Goal: Task Accomplishment & Management: Complete application form

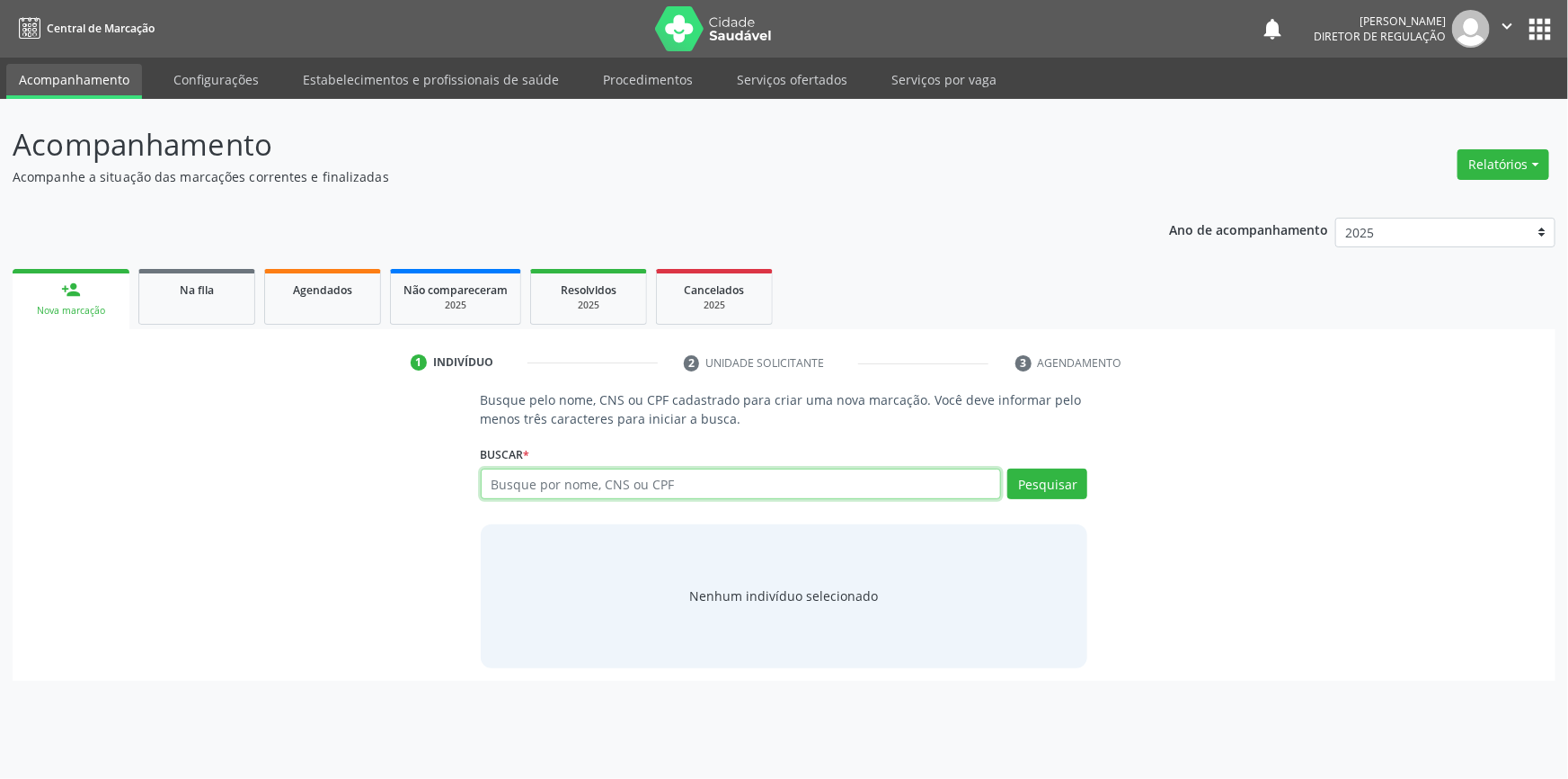
click at [594, 475] on input "text" at bounding box center [741, 484] width 521 height 31
type input "7"
type input "03725579458"
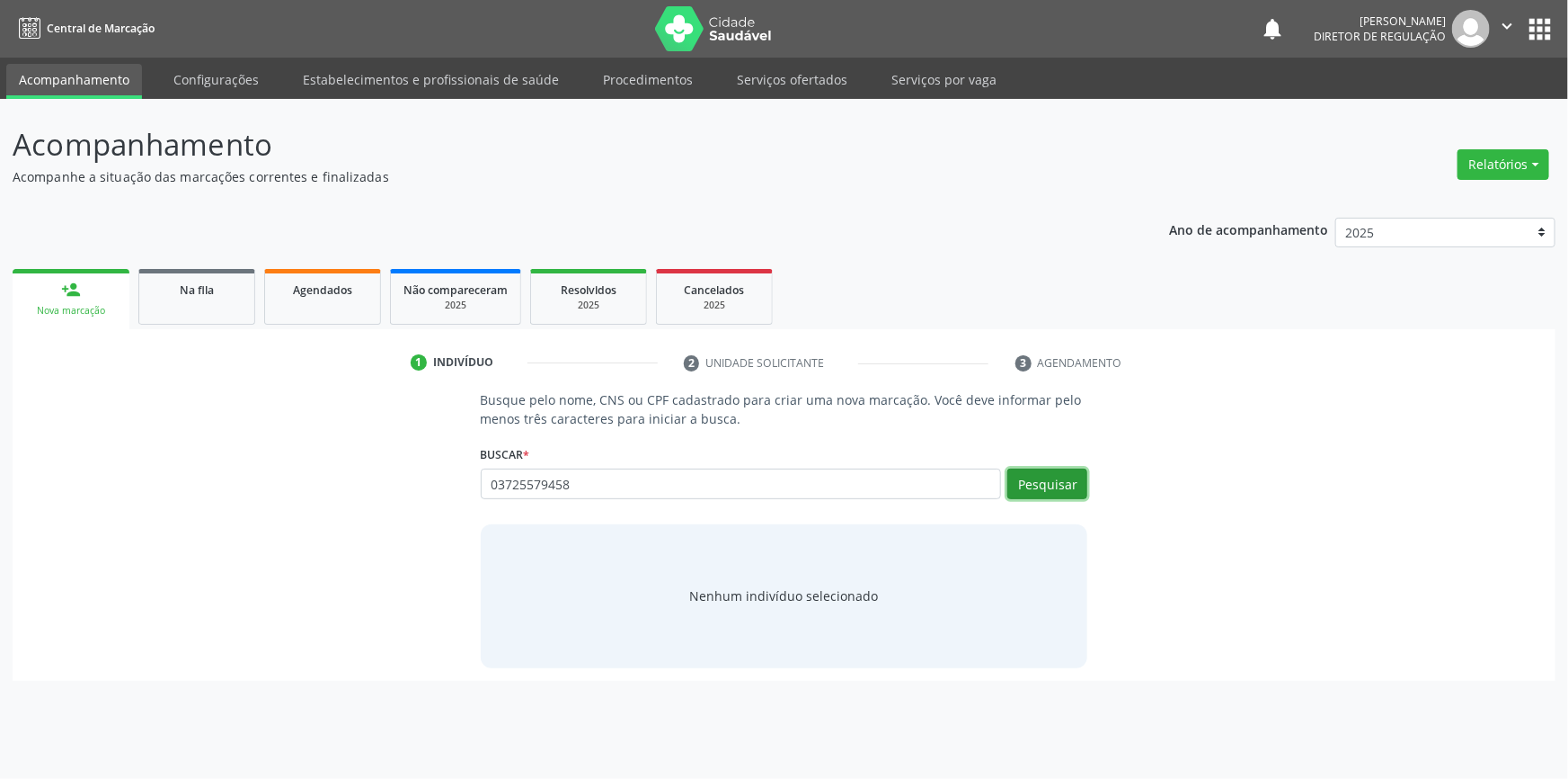
click at [1047, 492] on button "Pesquisar" at bounding box center [1047, 484] width 80 height 31
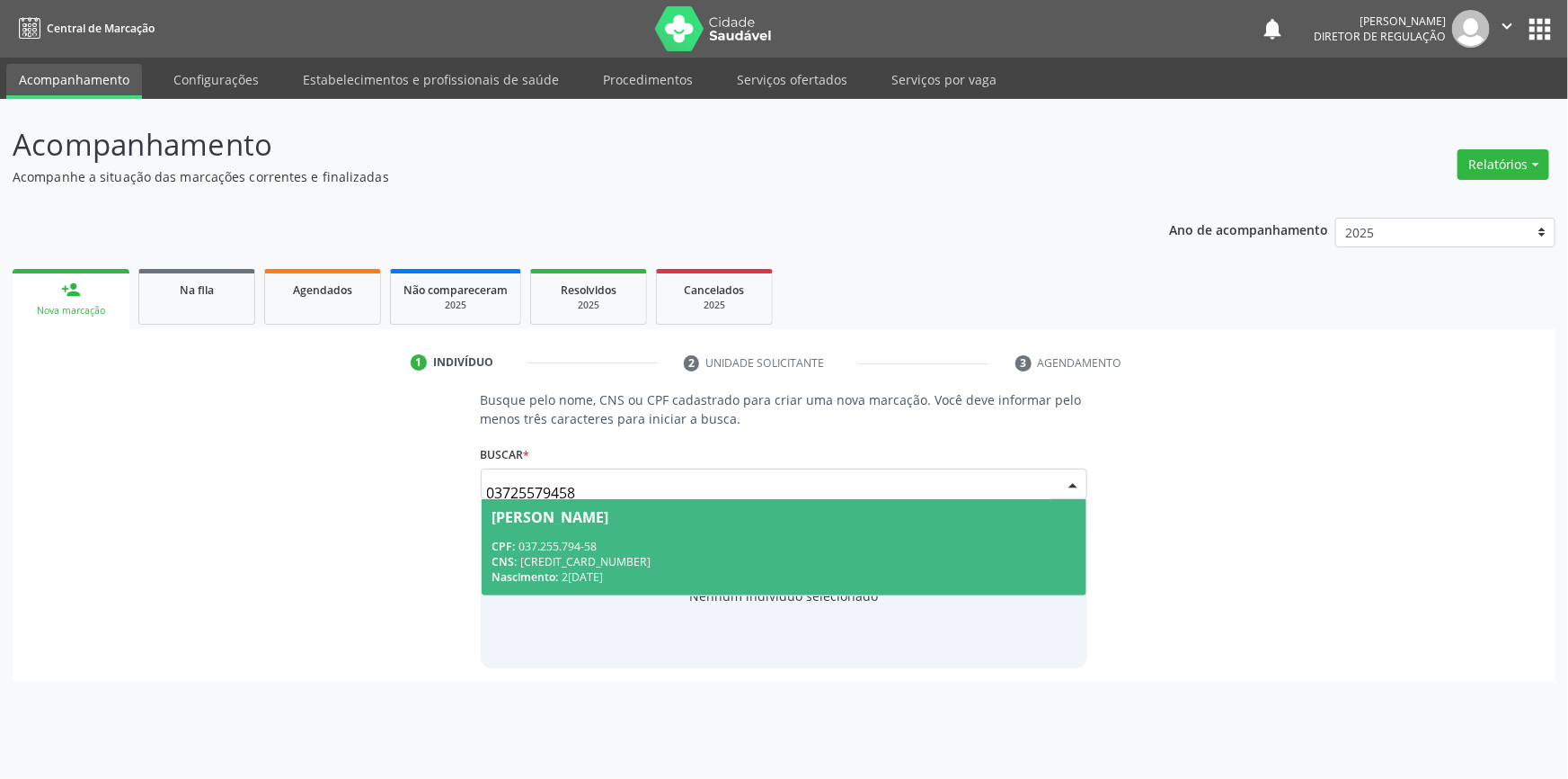
click at [759, 559] on div "CNS: [CREDIT_CARD_NUMBER]" at bounding box center [784, 561] width 584 height 15
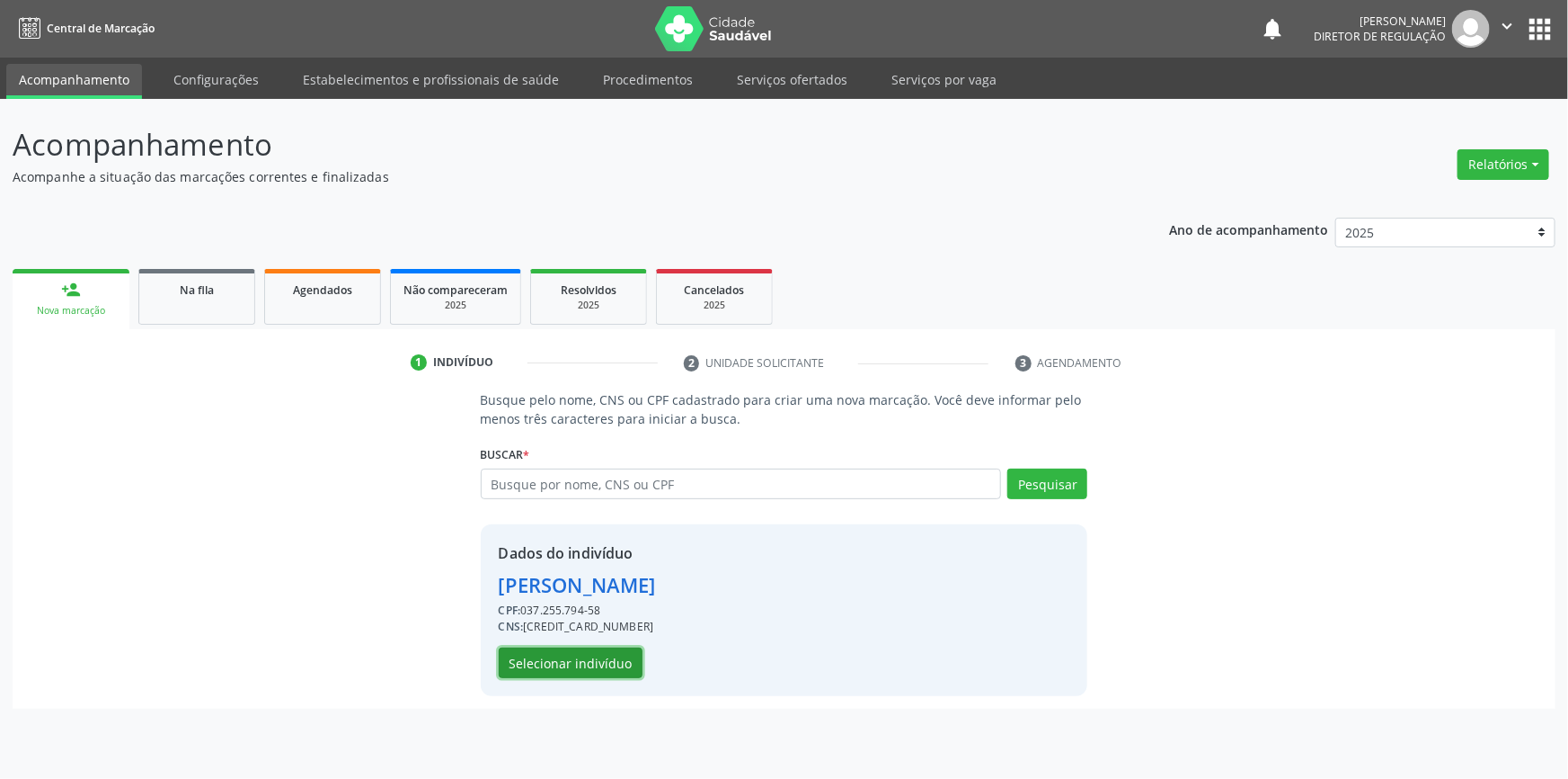
click at [556, 665] on button "Selecionar indivíduo" at bounding box center [570, 663] width 144 height 31
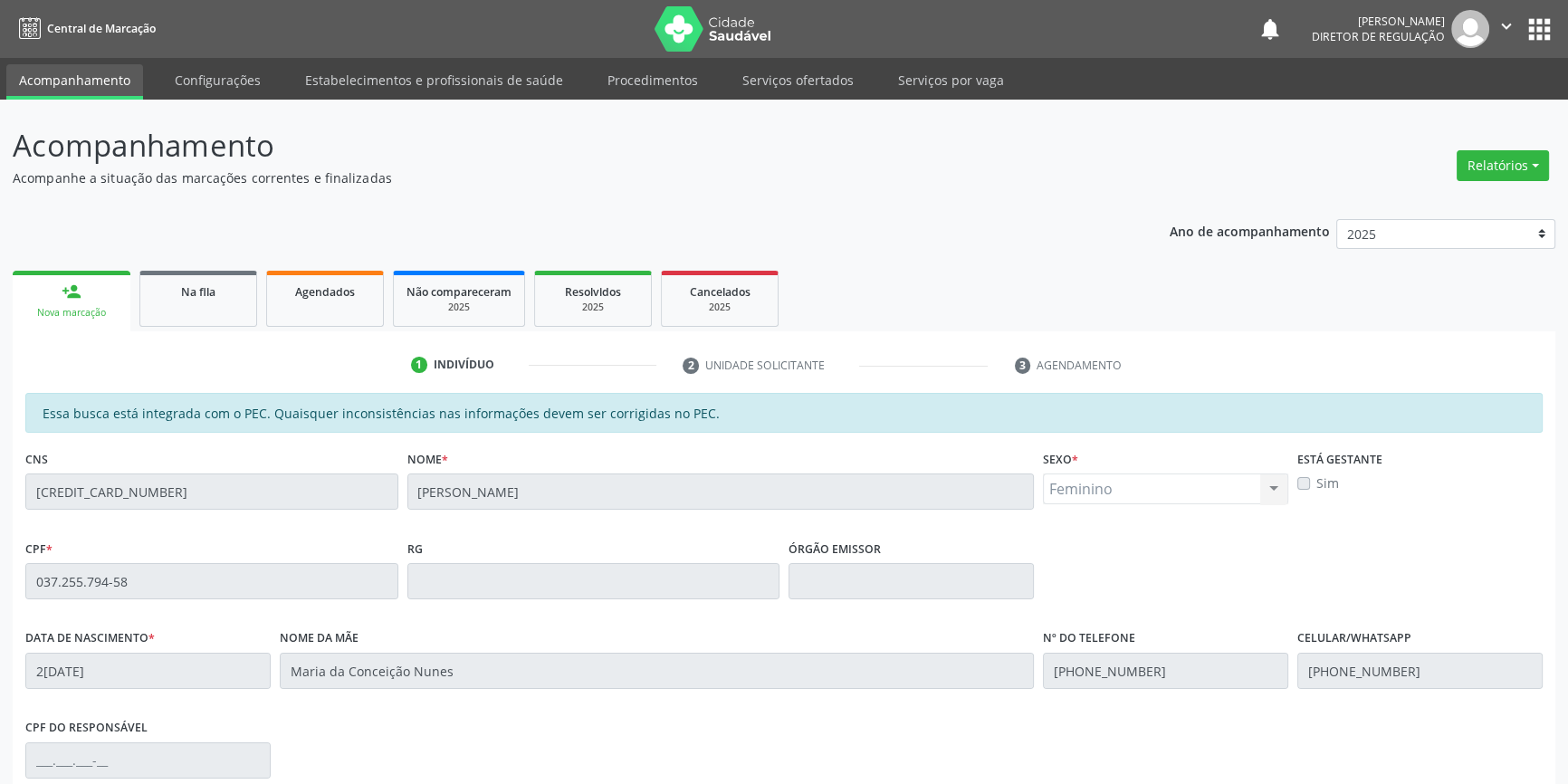
scroll to position [248, 0]
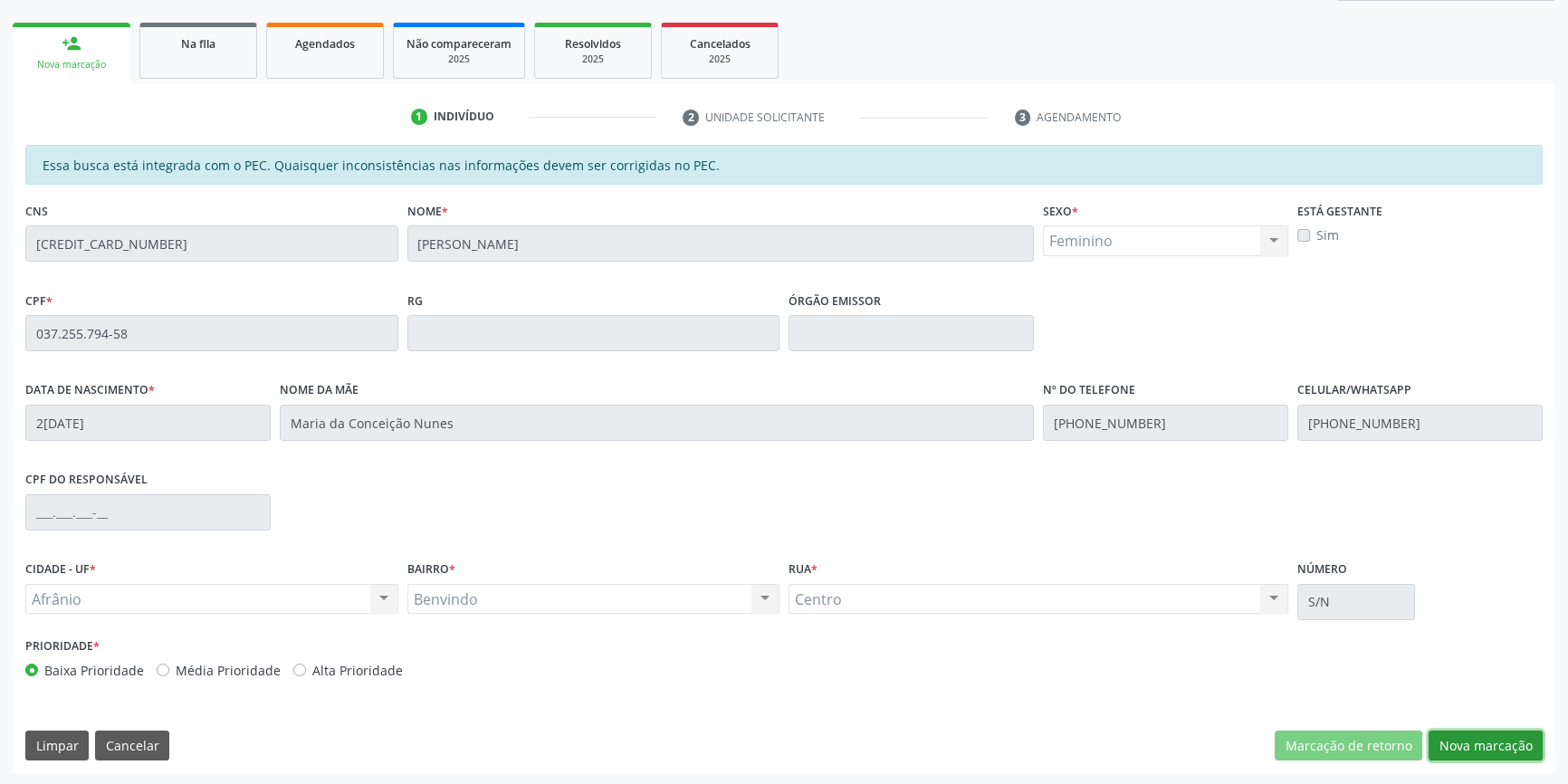
click at [1460, 730] on button "Nova marcação" at bounding box center [1485, 746] width 114 height 31
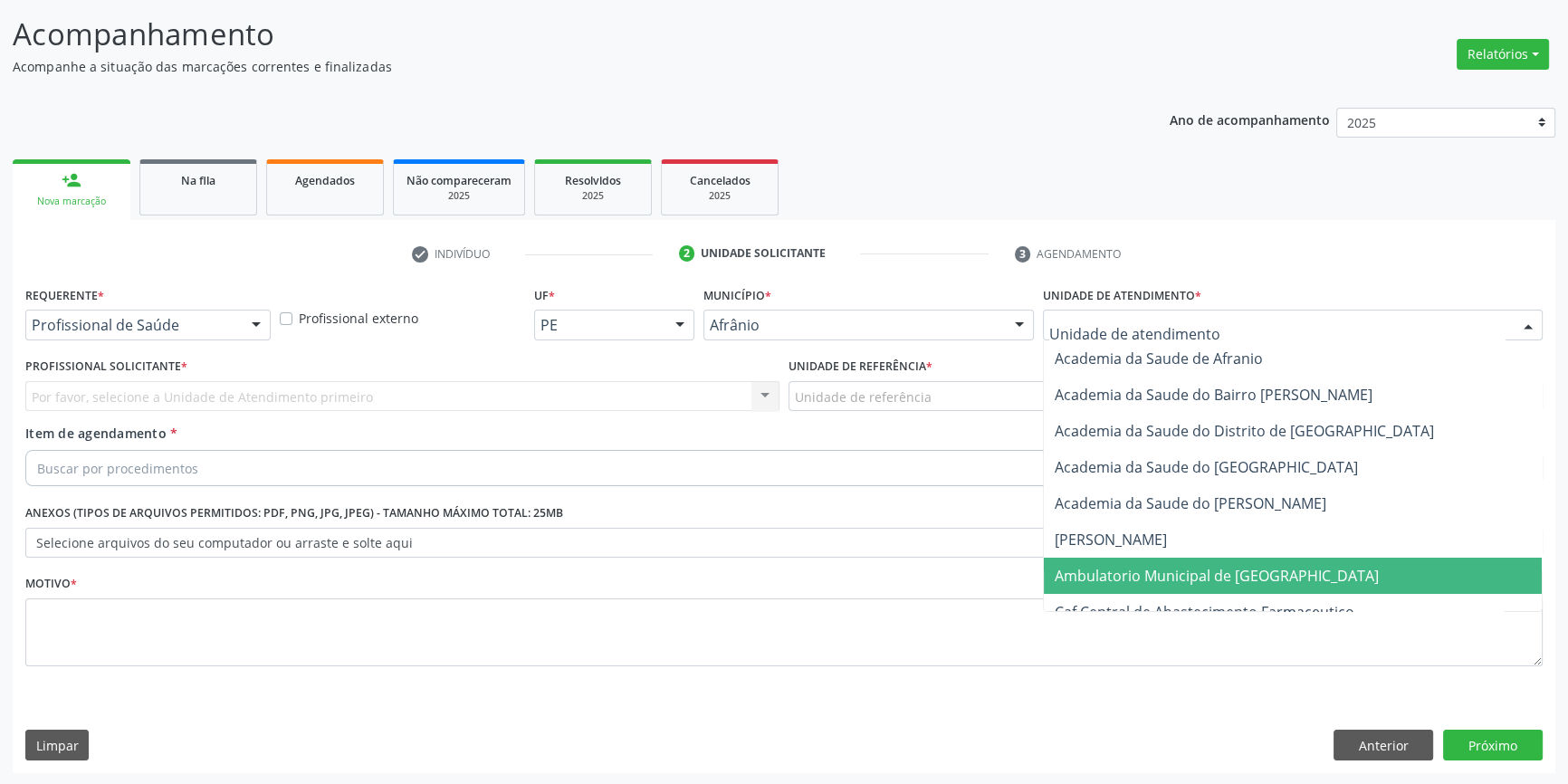
click at [1144, 570] on span "Ambulatorio Municipal de [GEOGRAPHIC_DATA]" at bounding box center [1216, 575] width 324 height 20
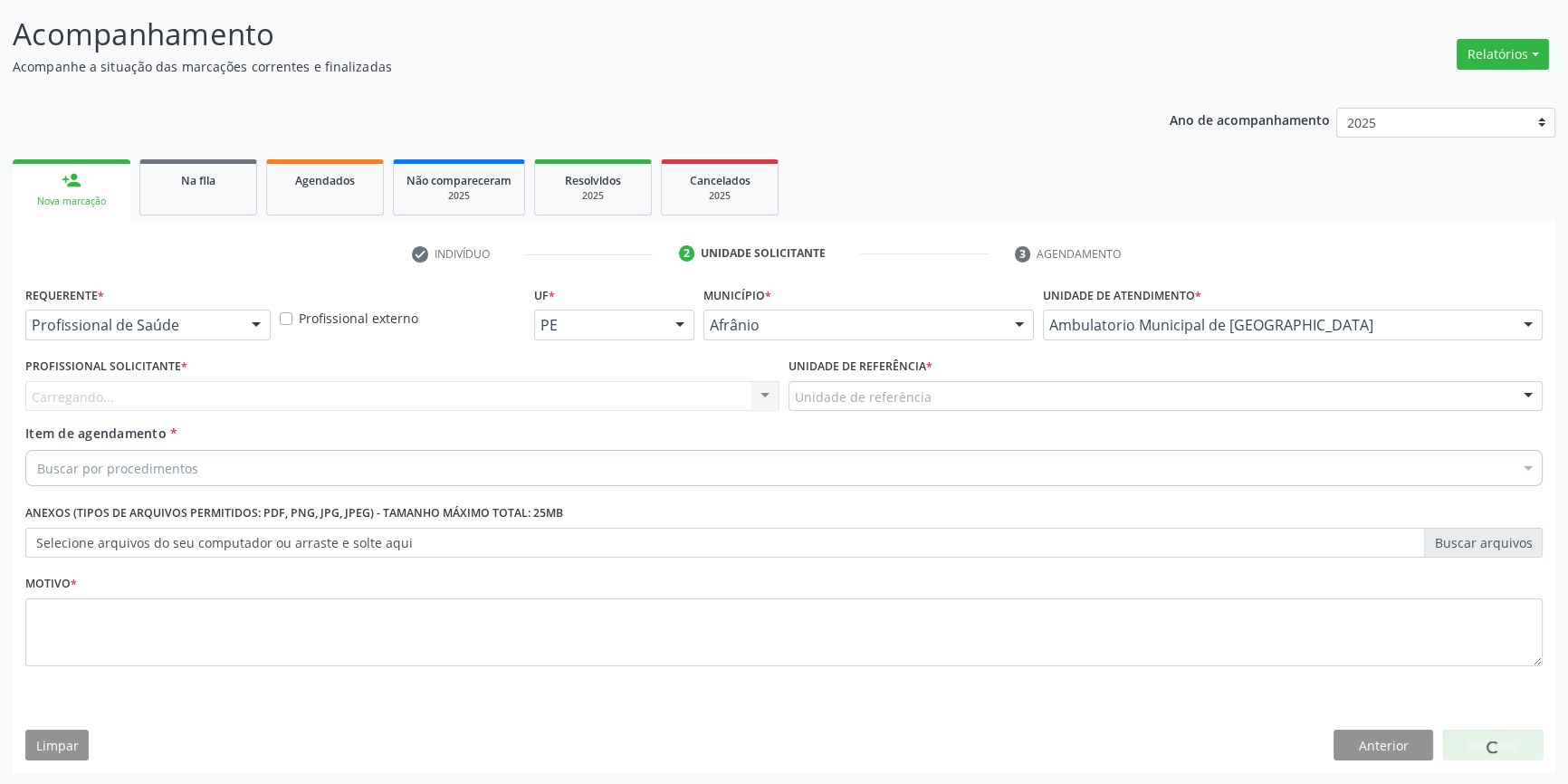
click at [960, 402] on div "Unidade de referência" at bounding box center [1166, 397] width 754 height 31
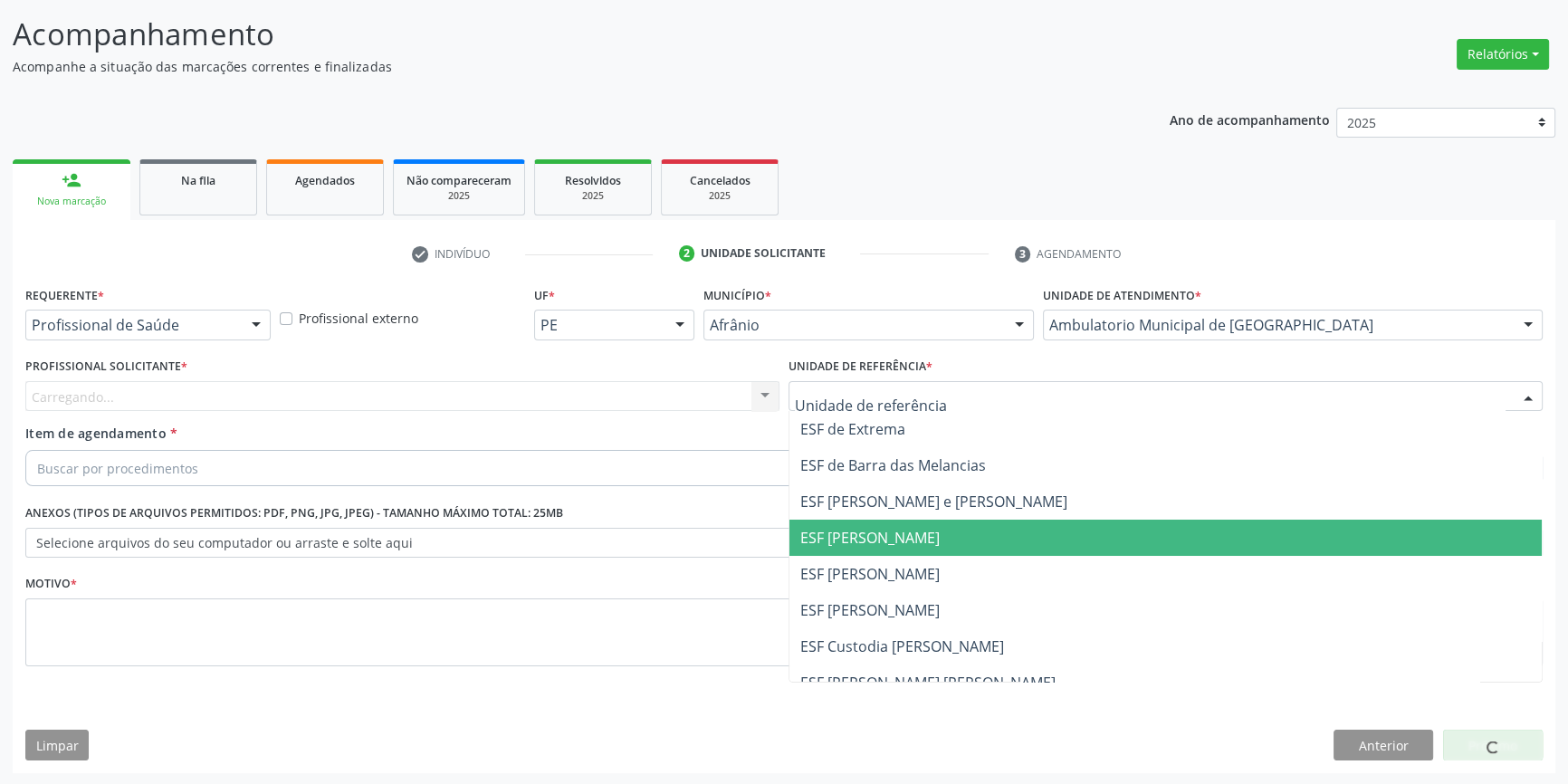
click at [904, 550] on span "ESF [PERSON_NAME]" at bounding box center [1166, 538] width 753 height 36
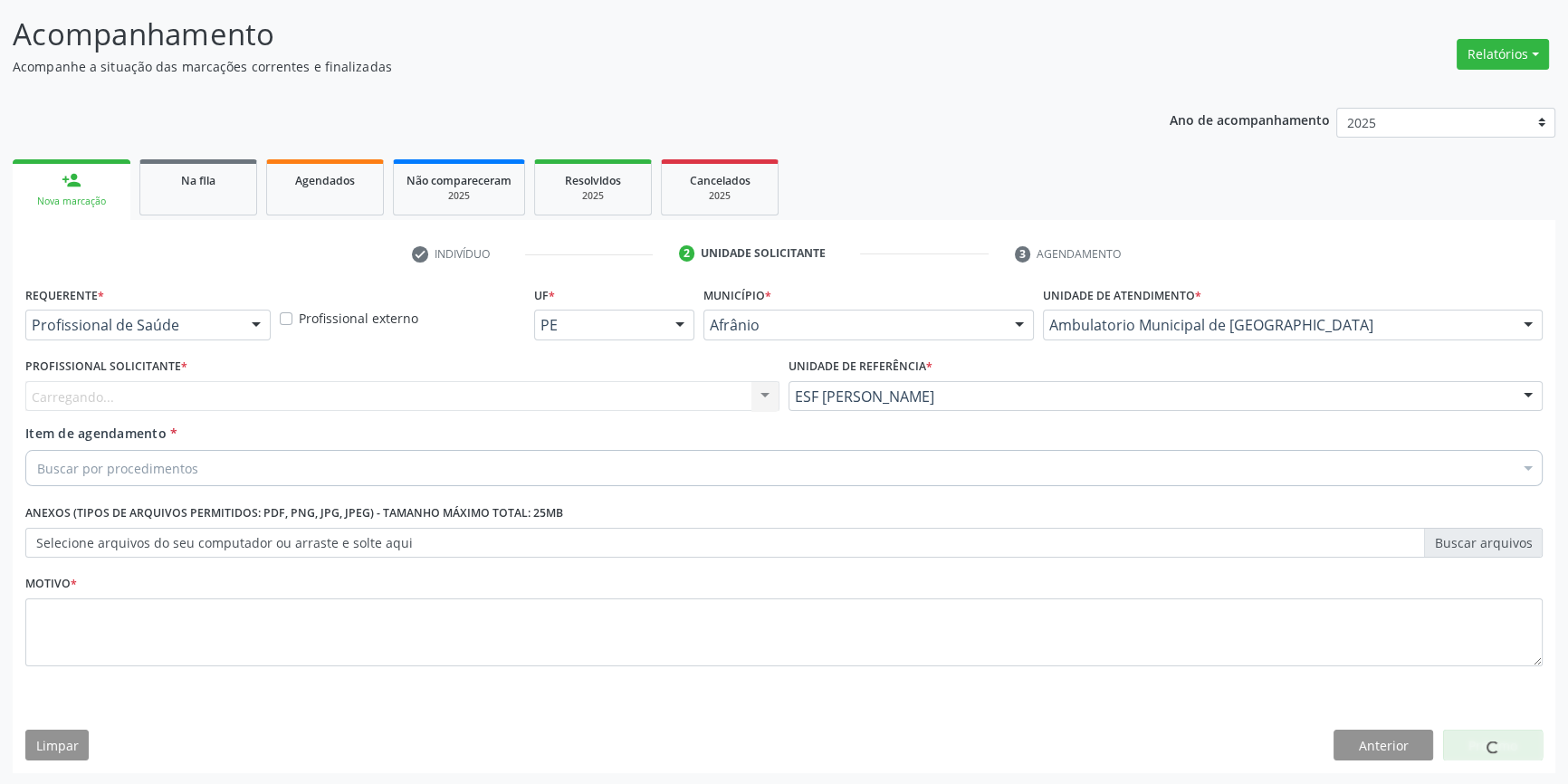
click at [588, 390] on div "Carregando... Nenhum resultado encontrado para: " " Não há nenhuma opção para s…" at bounding box center [402, 397] width 754 height 31
click at [588, 390] on div "Profissional solicitante" at bounding box center [402, 397] width 754 height 31
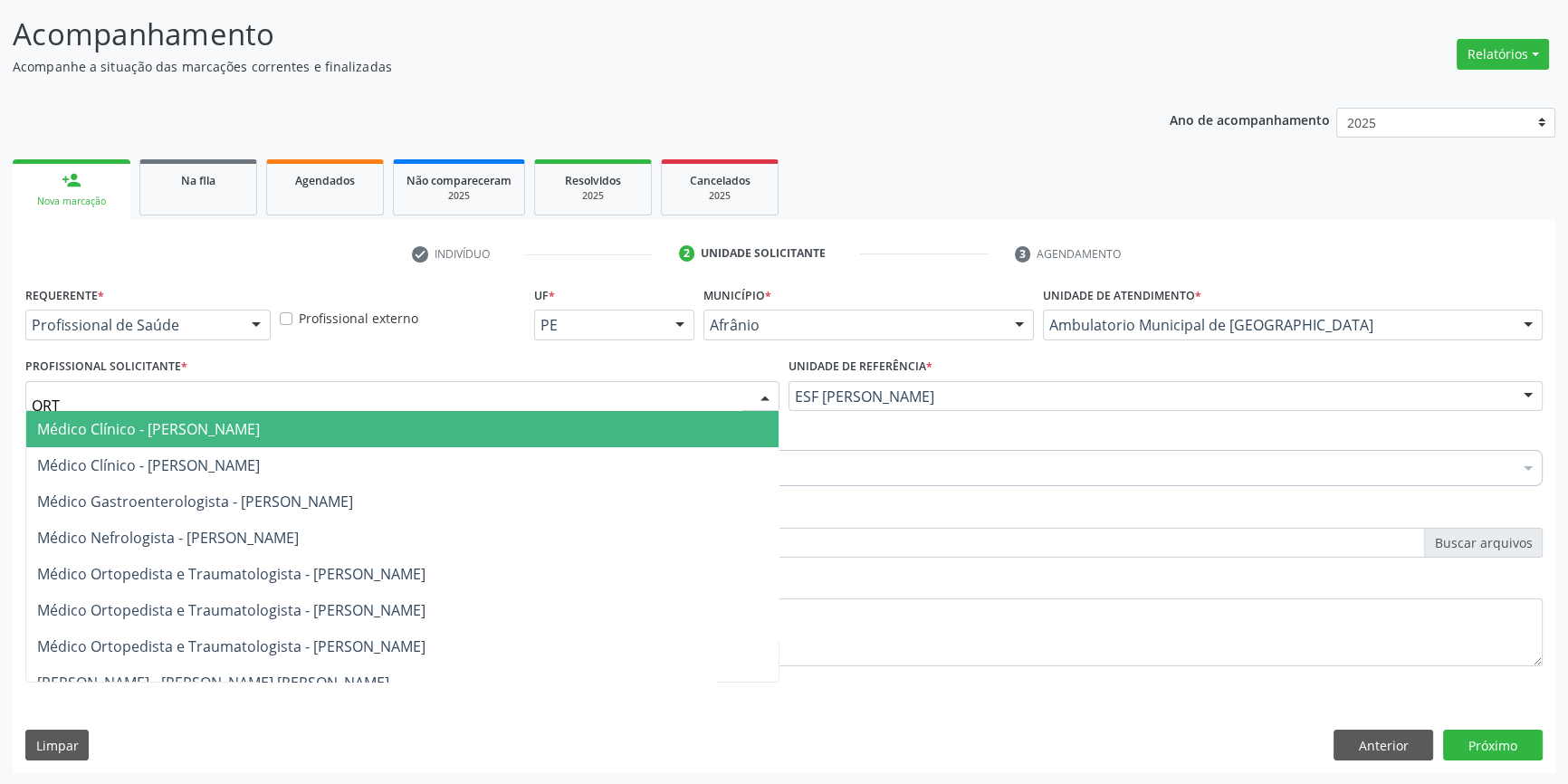
type input "ORTO"
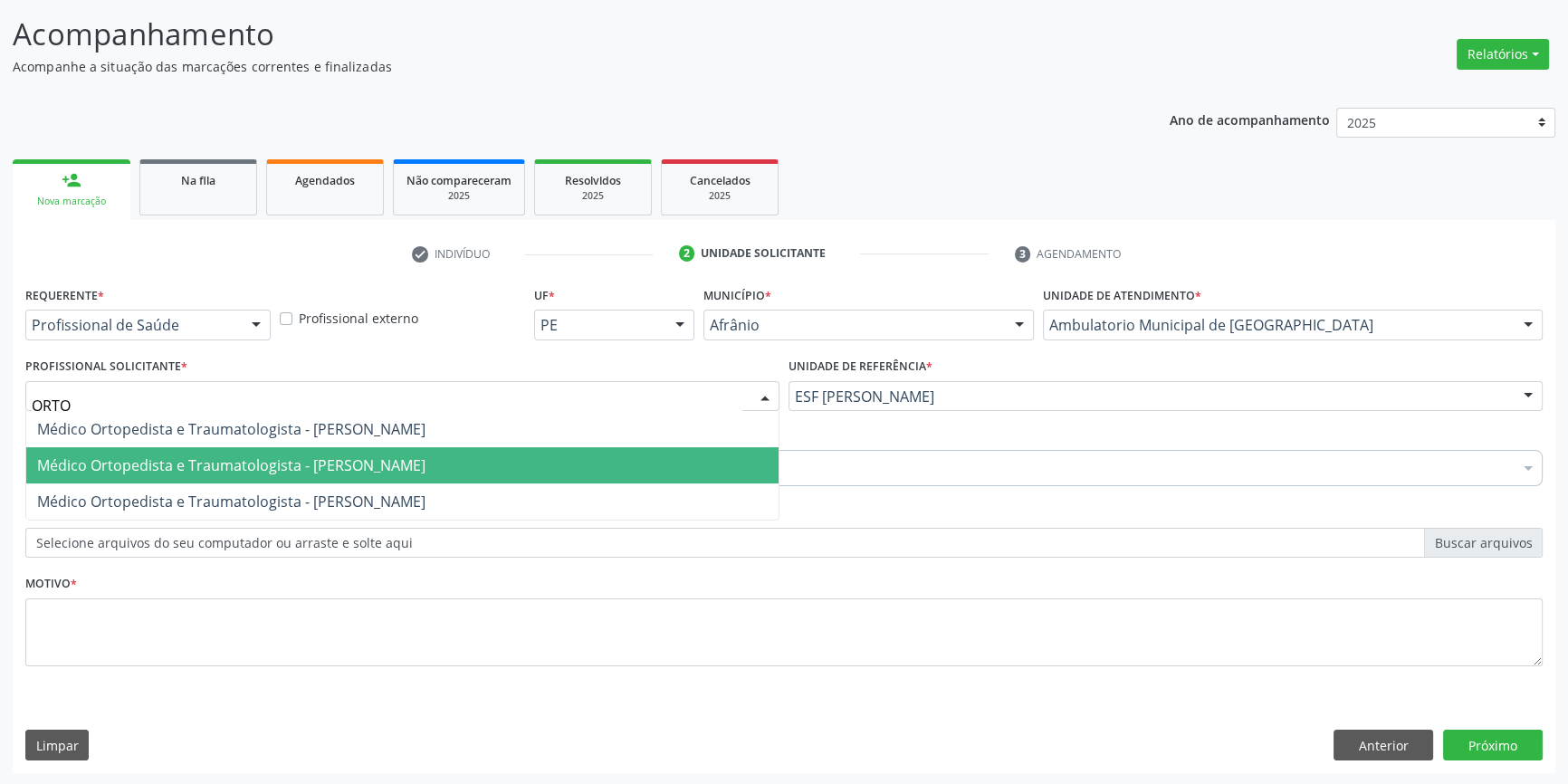
click at [393, 470] on span "Médico Ortopedista e Traumatologista - [PERSON_NAME]" at bounding box center [232, 465] width 389 height 20
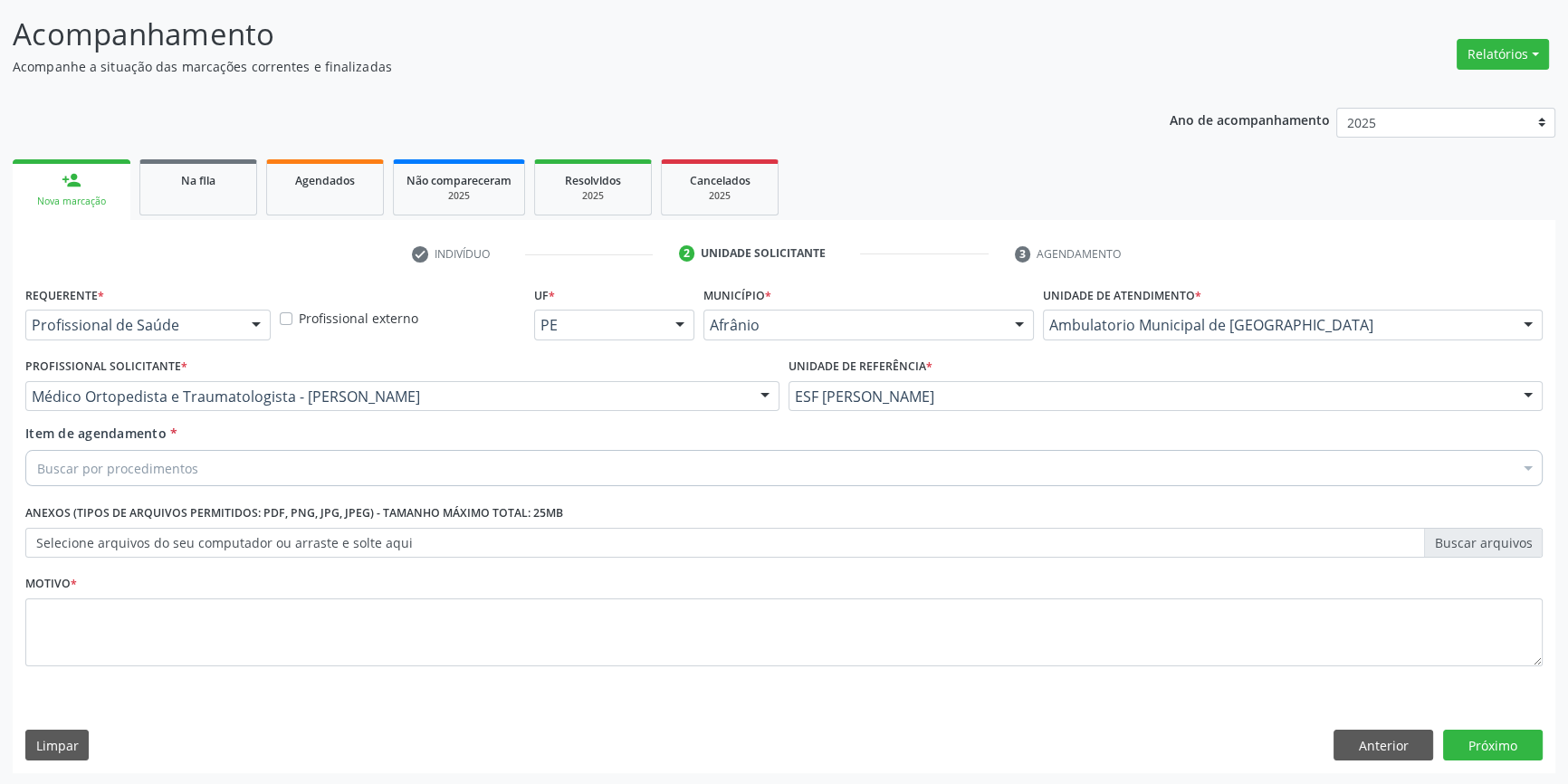
click at [344, 475] on div "Buscar por procedimentos" at bounding box center [784, 468] width 1518 height 36
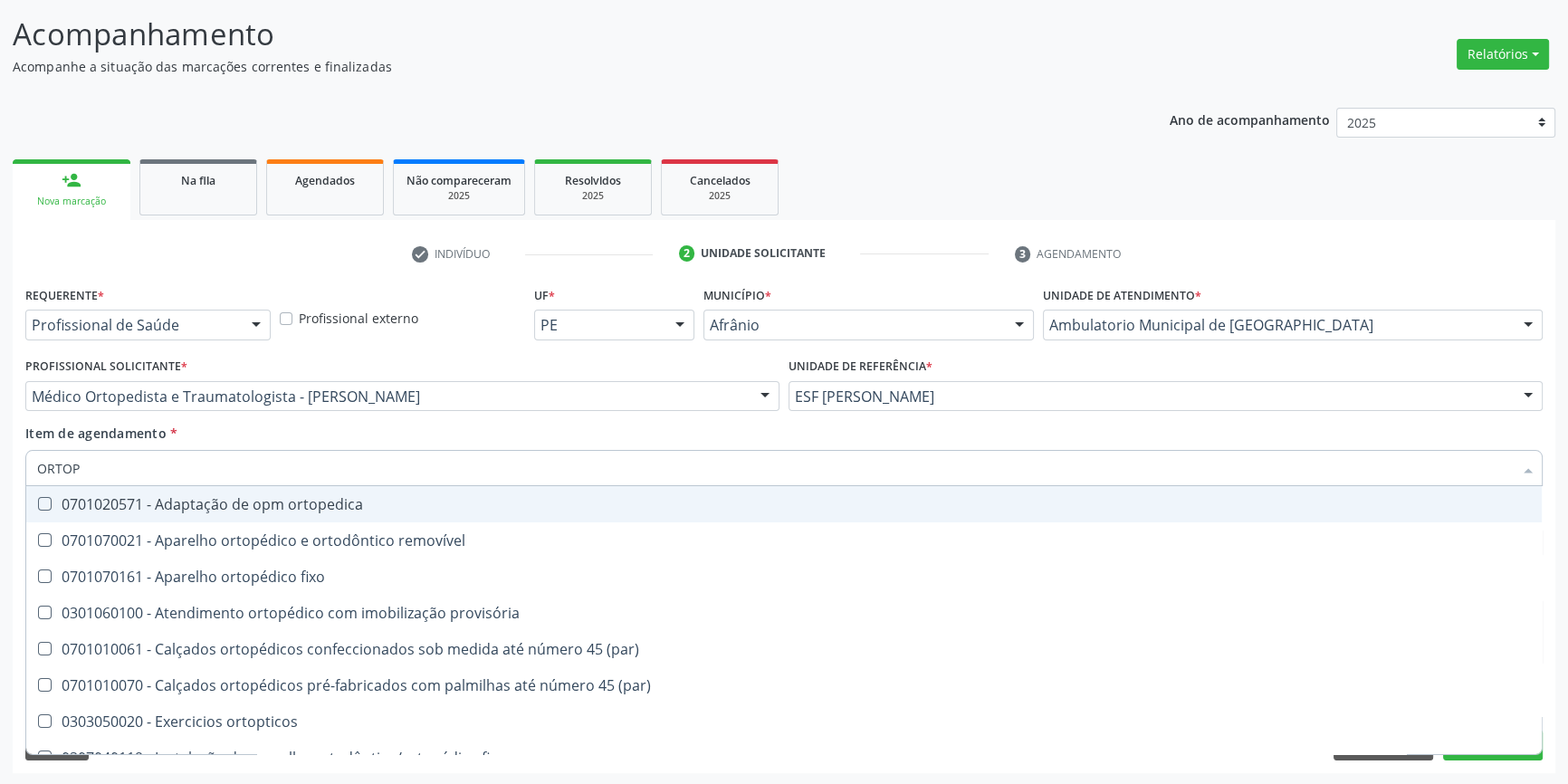
type input "ORTOPE"
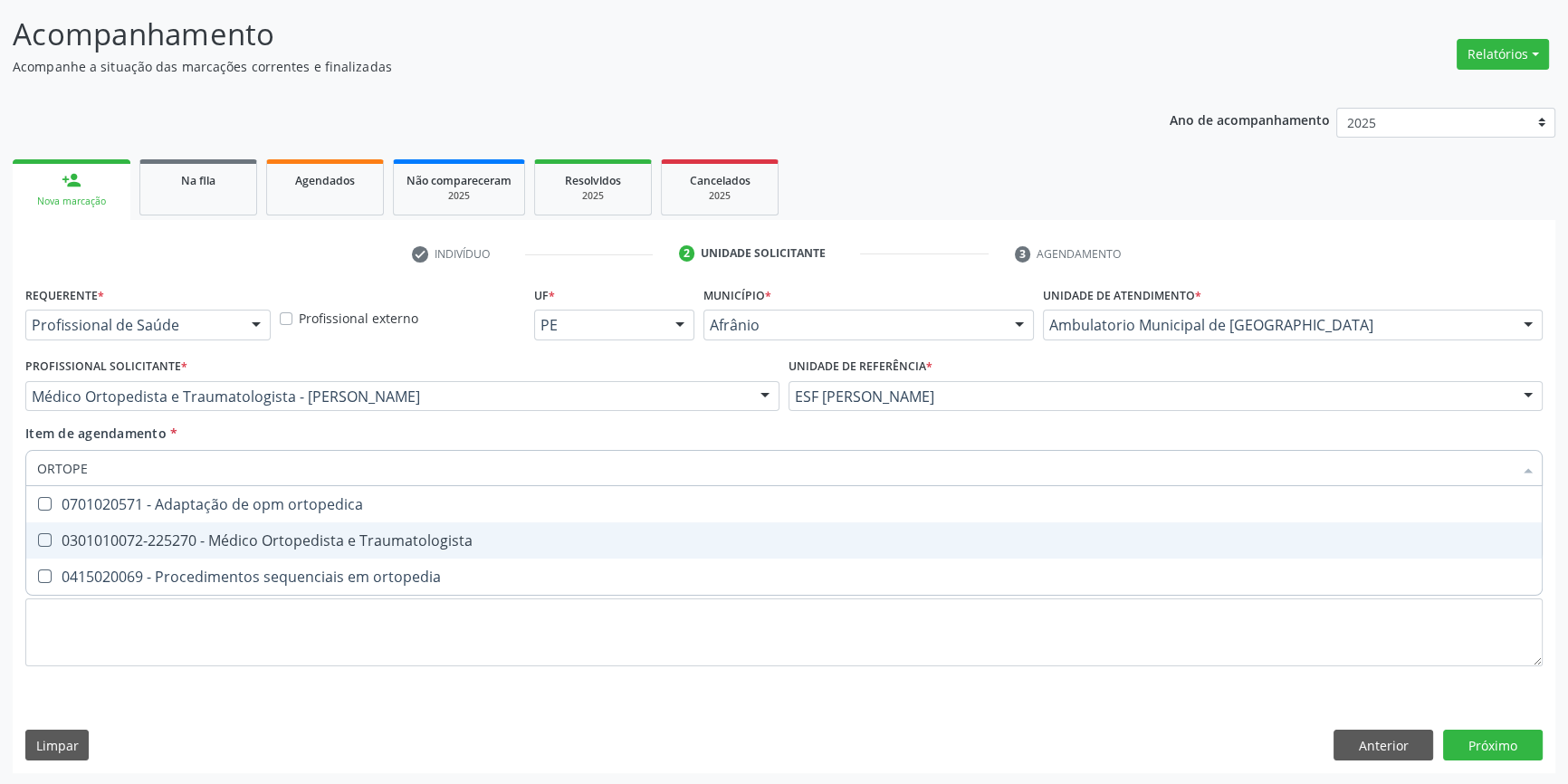
click at [362, 552] on span "0301010072-225270 - Médico Ortopedista e Traumatologista" at bounding box center [784, 541] width 1516 height 36
checkbox Traumatologista "true"
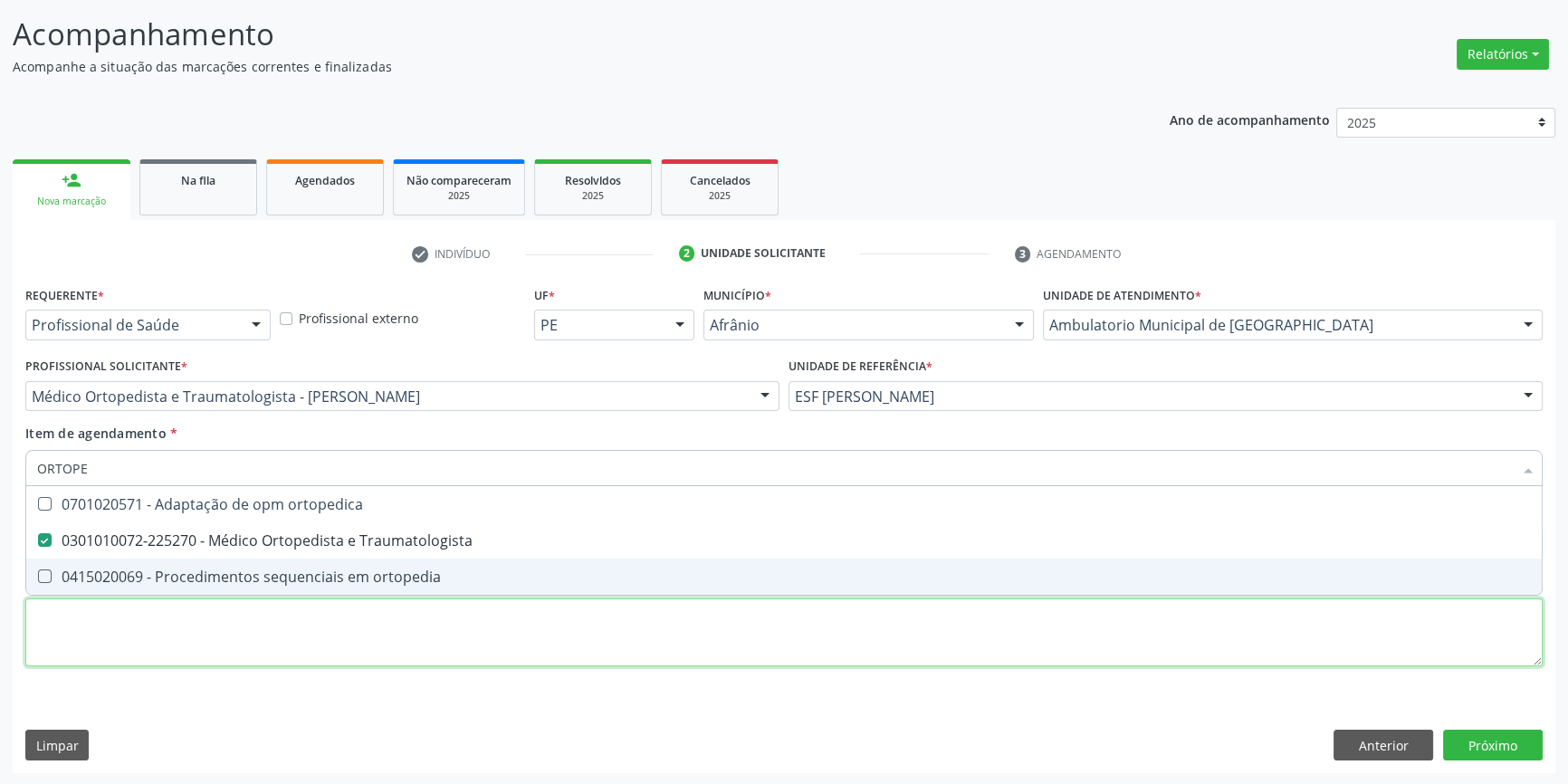
click at [318, 624] on div "Requerente * Profissional de Saúde Profissional de Saúde Paciente Nenhum result…" at bounding box center [784, 487] width 1518 height 410
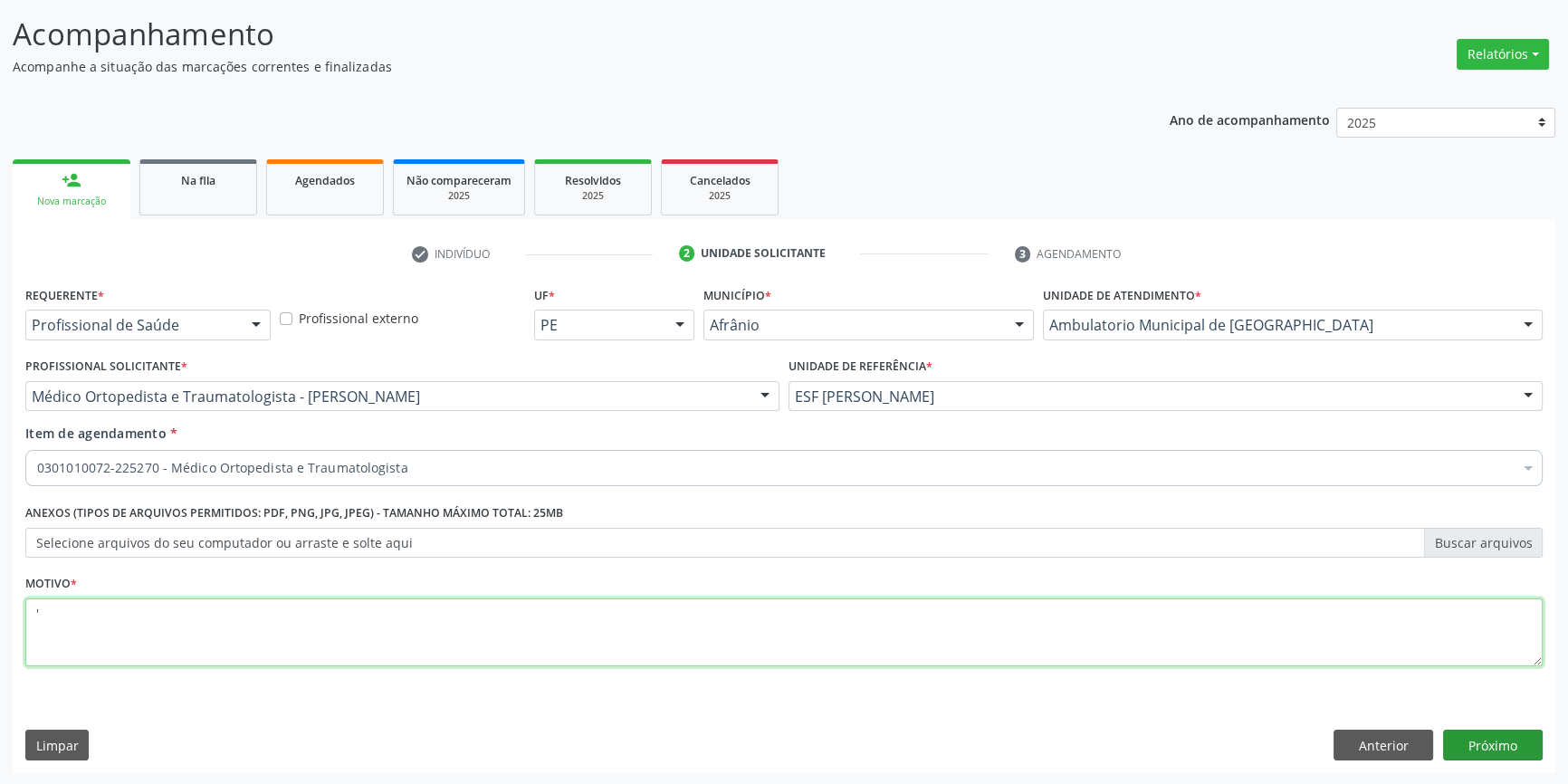
type textarea "'"
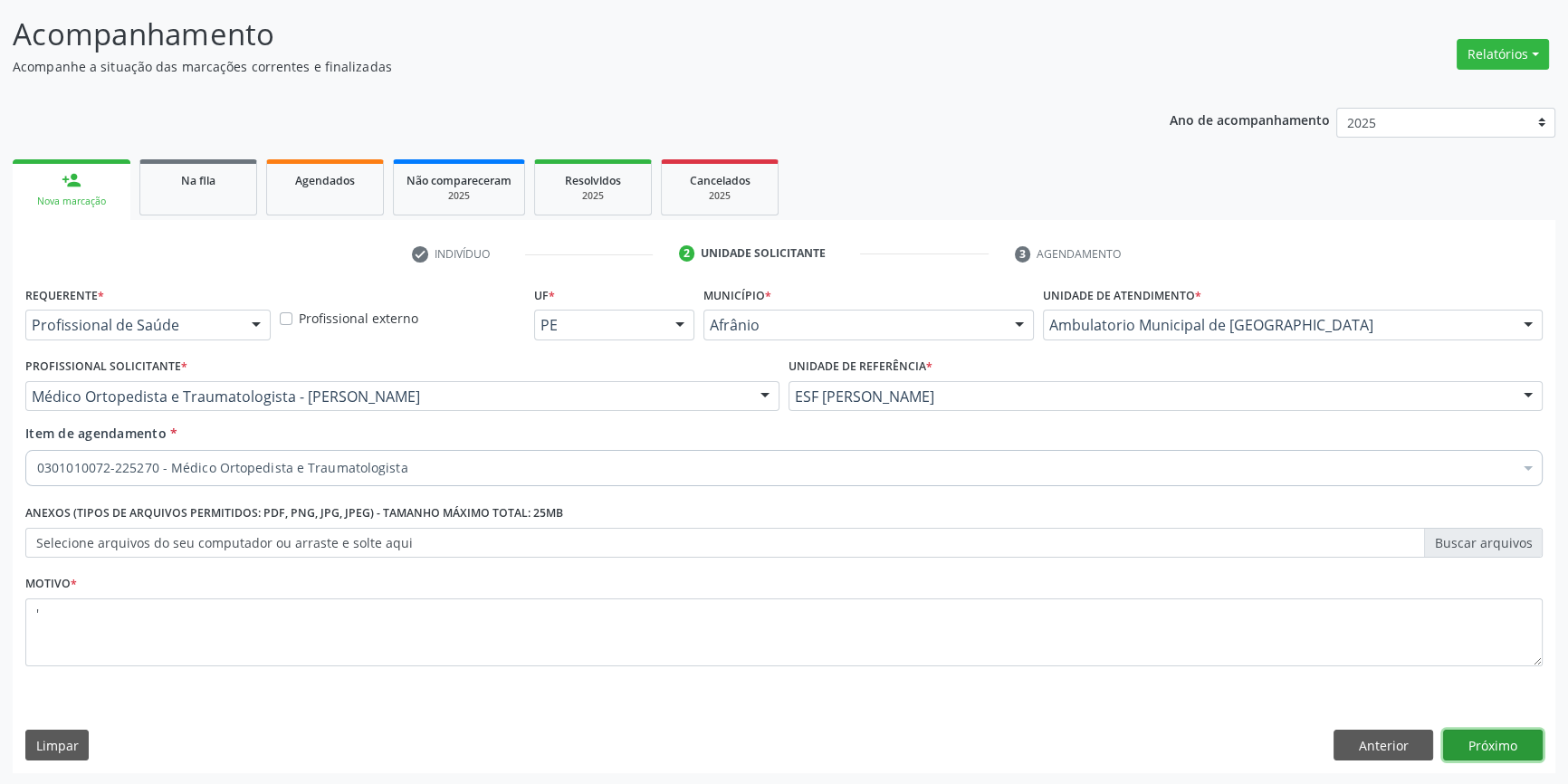
click at [1502, 742] on button "Próximo" at bounding box center [1492, 745] width 99 height 31
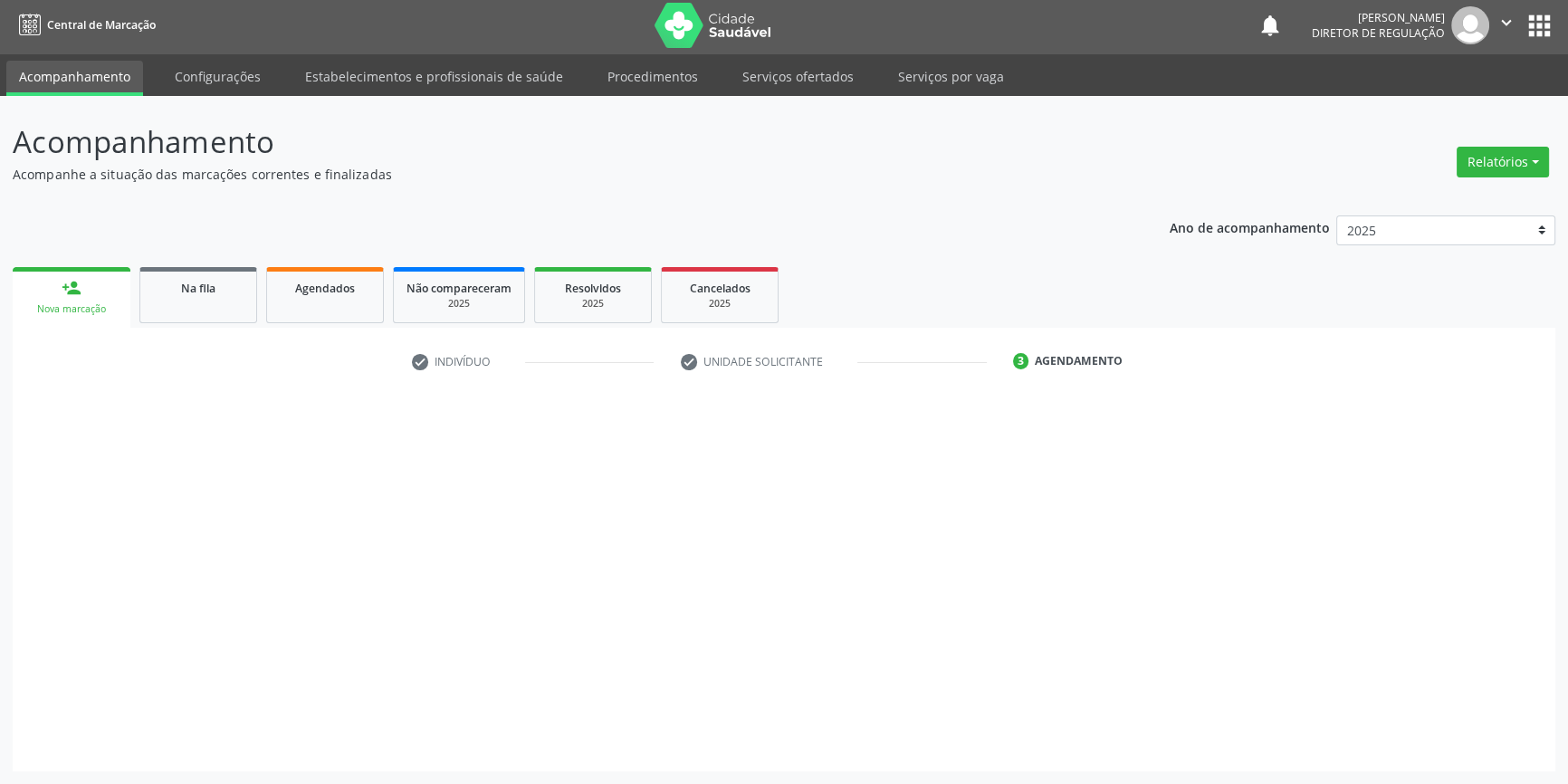
scroll to position [2, 0]
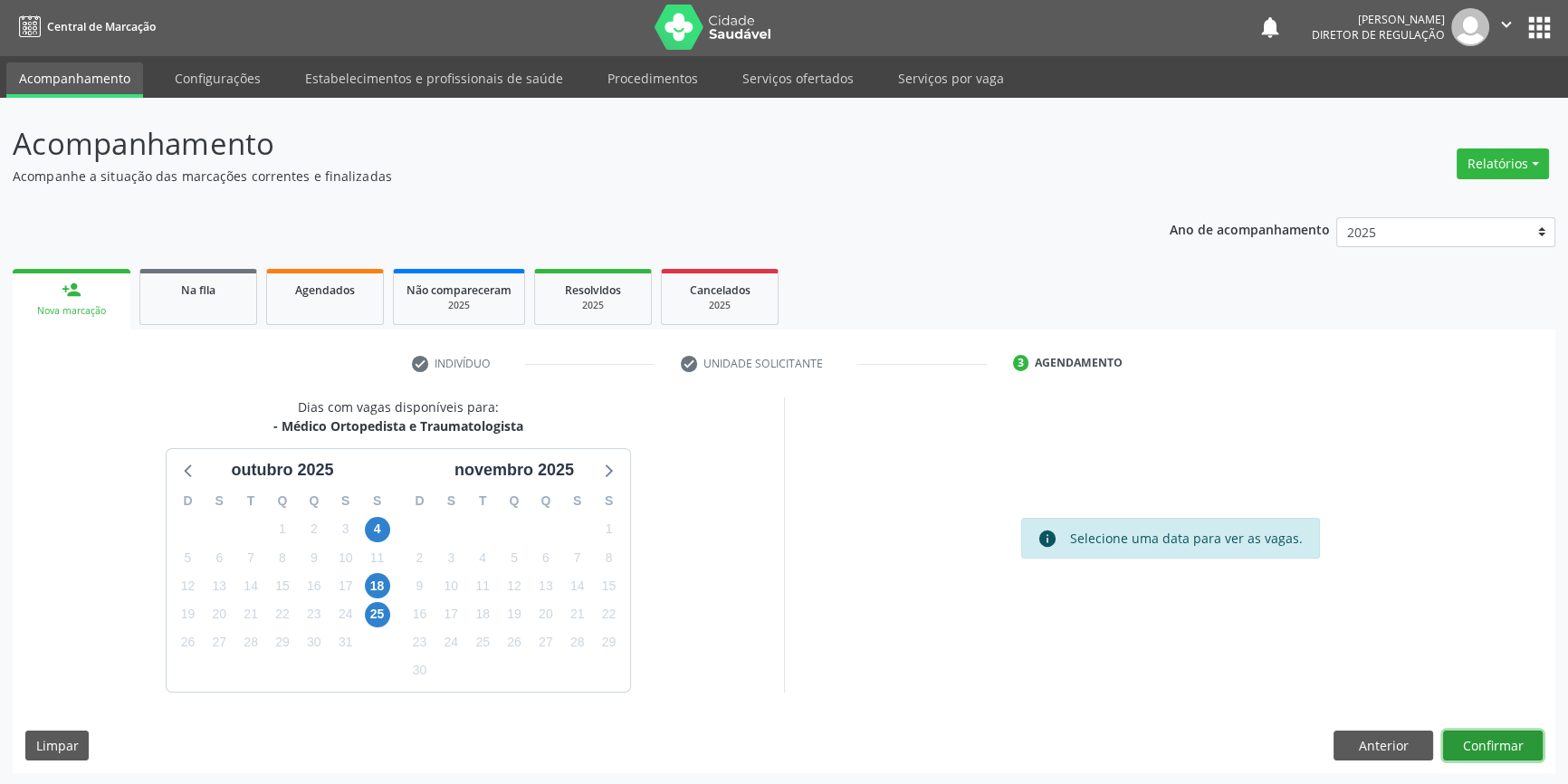
click at [1489, 742] on button "Confirmar" at bounding box center [1492, 746] width 99 height 31
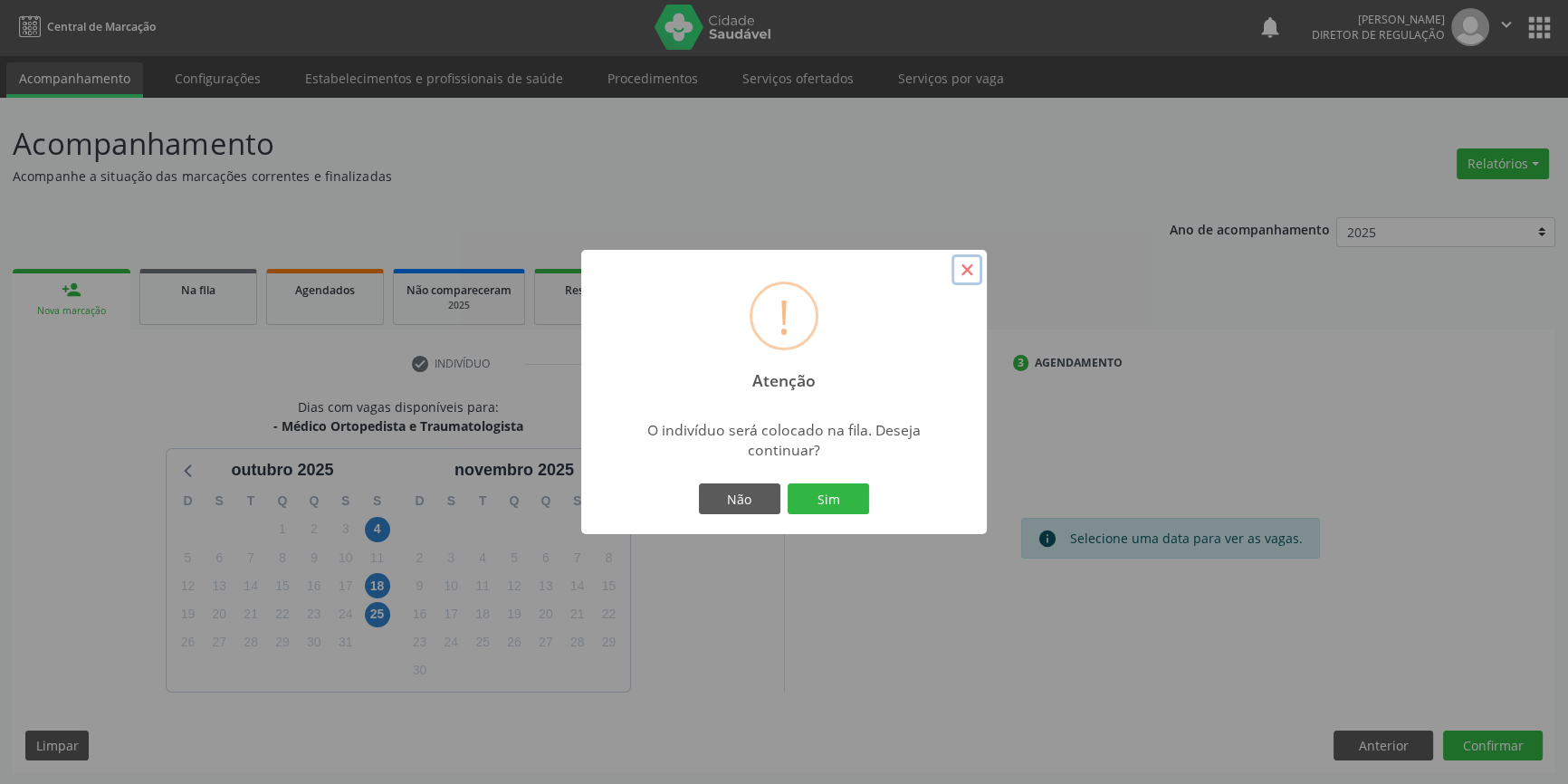
click at [967, 272] on button "×" at bounding box center [967, 270] width 31 height 31
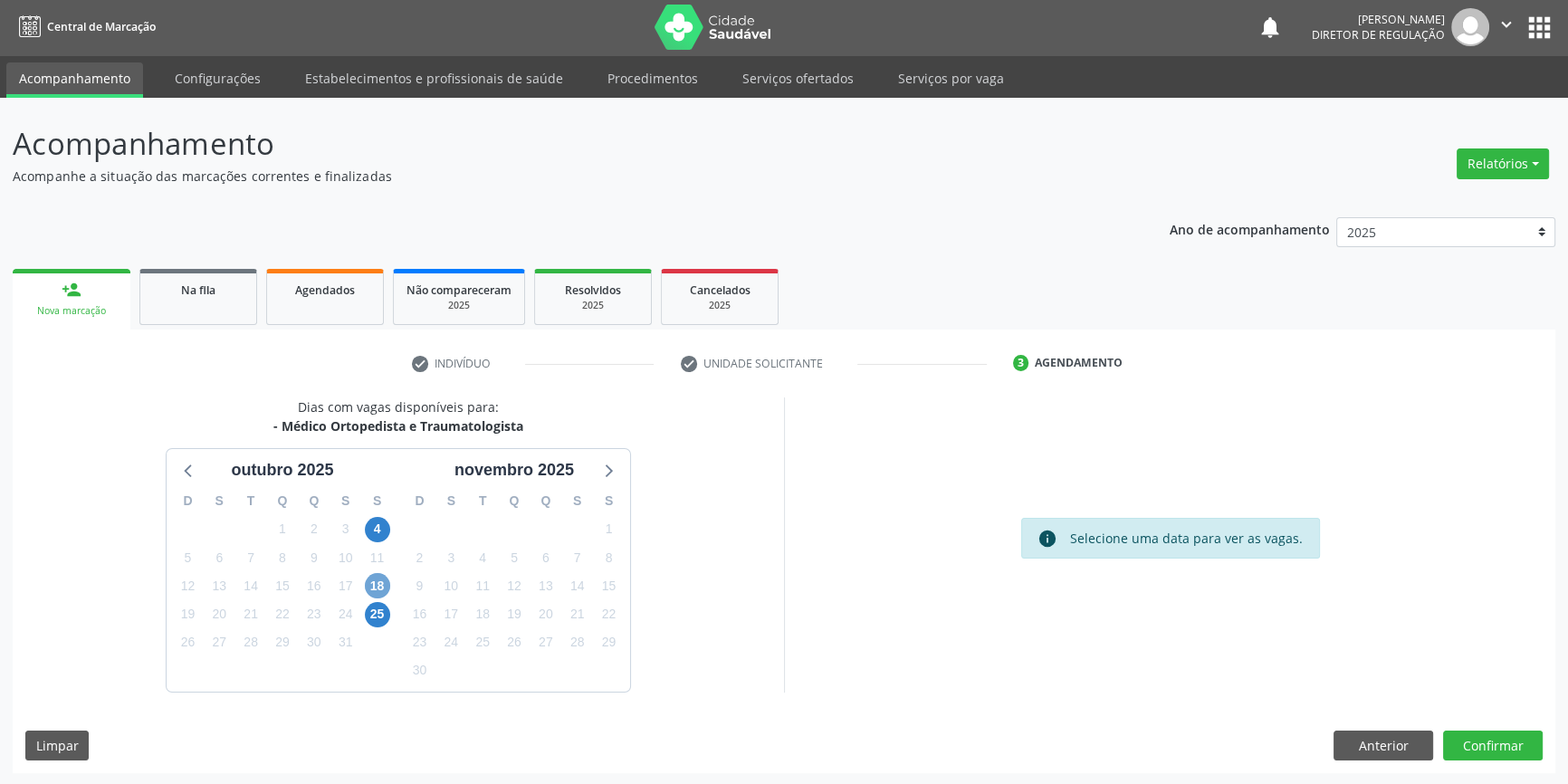
click at [384, 586] on span "18" at bounding box center [378, 585] width 26 height 26
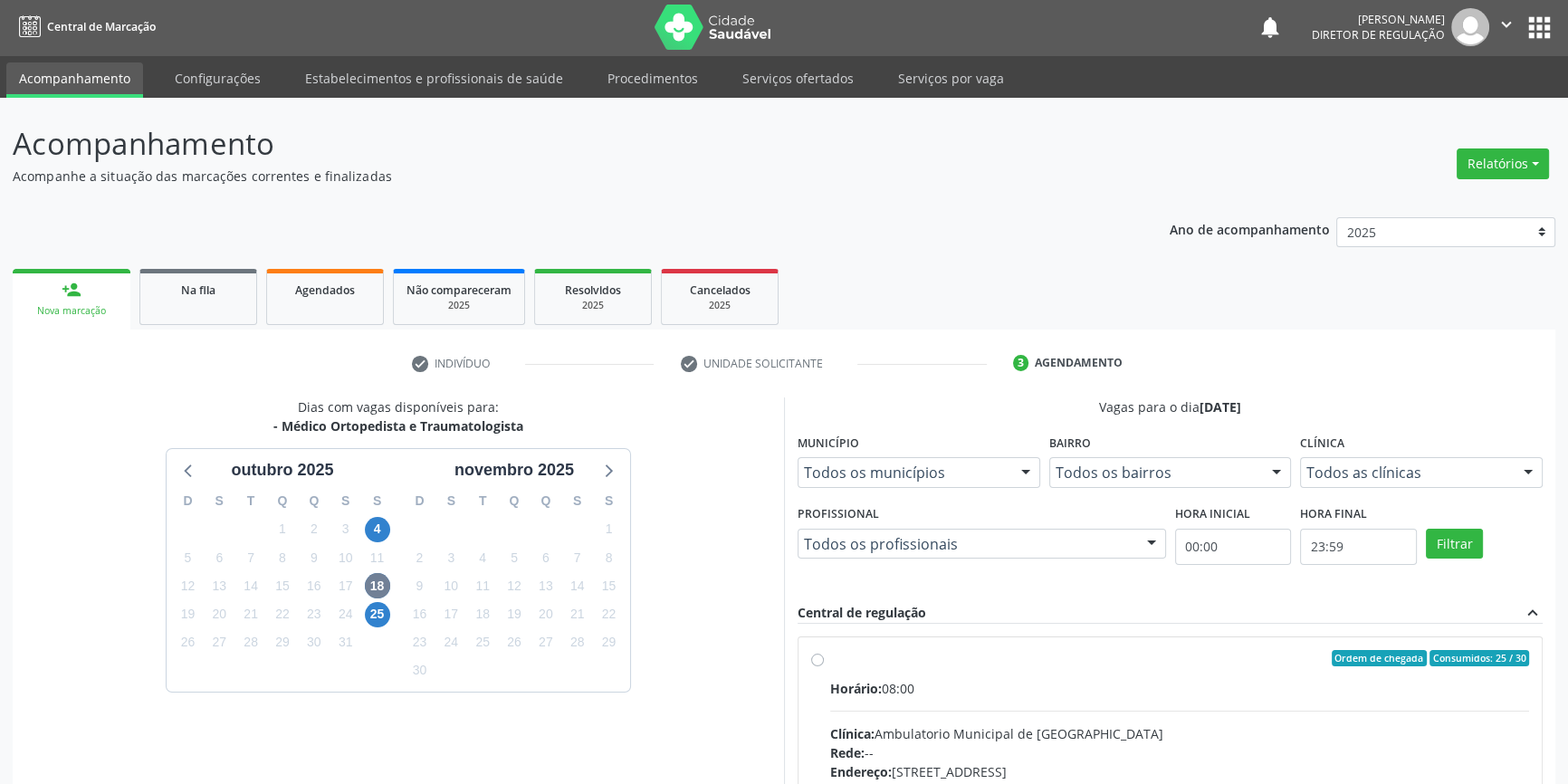
click at [821, 643] on div "Ordem de chegada Consumidos: 25 / 30 Horário: 08:00 Clínica: Ambulatorio Munici…" at bounding box center [1169, 789] width 743 height 304
radio input "true"
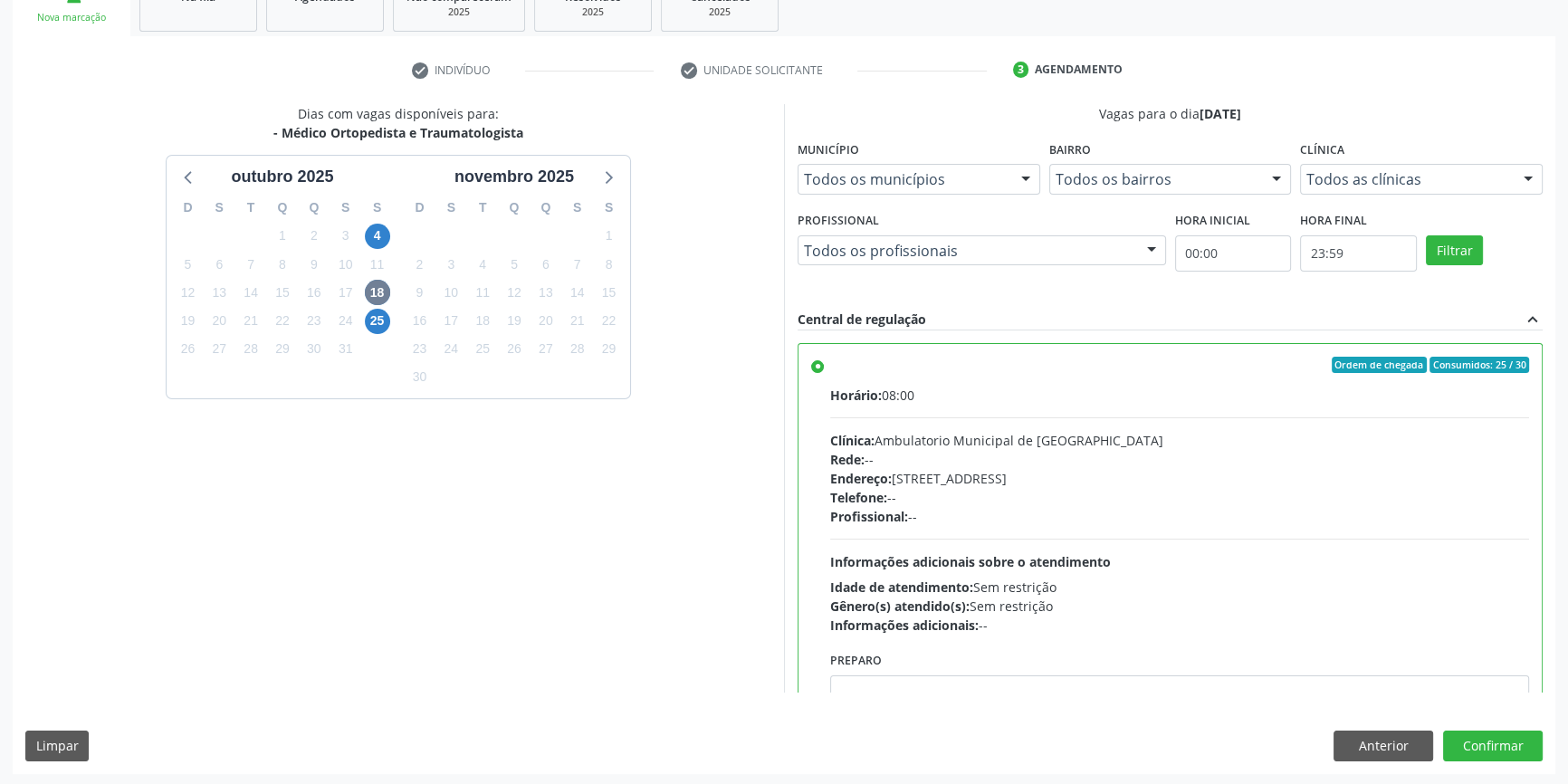
scroll to position [296, 0]
click at [1499, 736] on button "Confirmar" at bounding box center [1492, 745] width 99 height 31
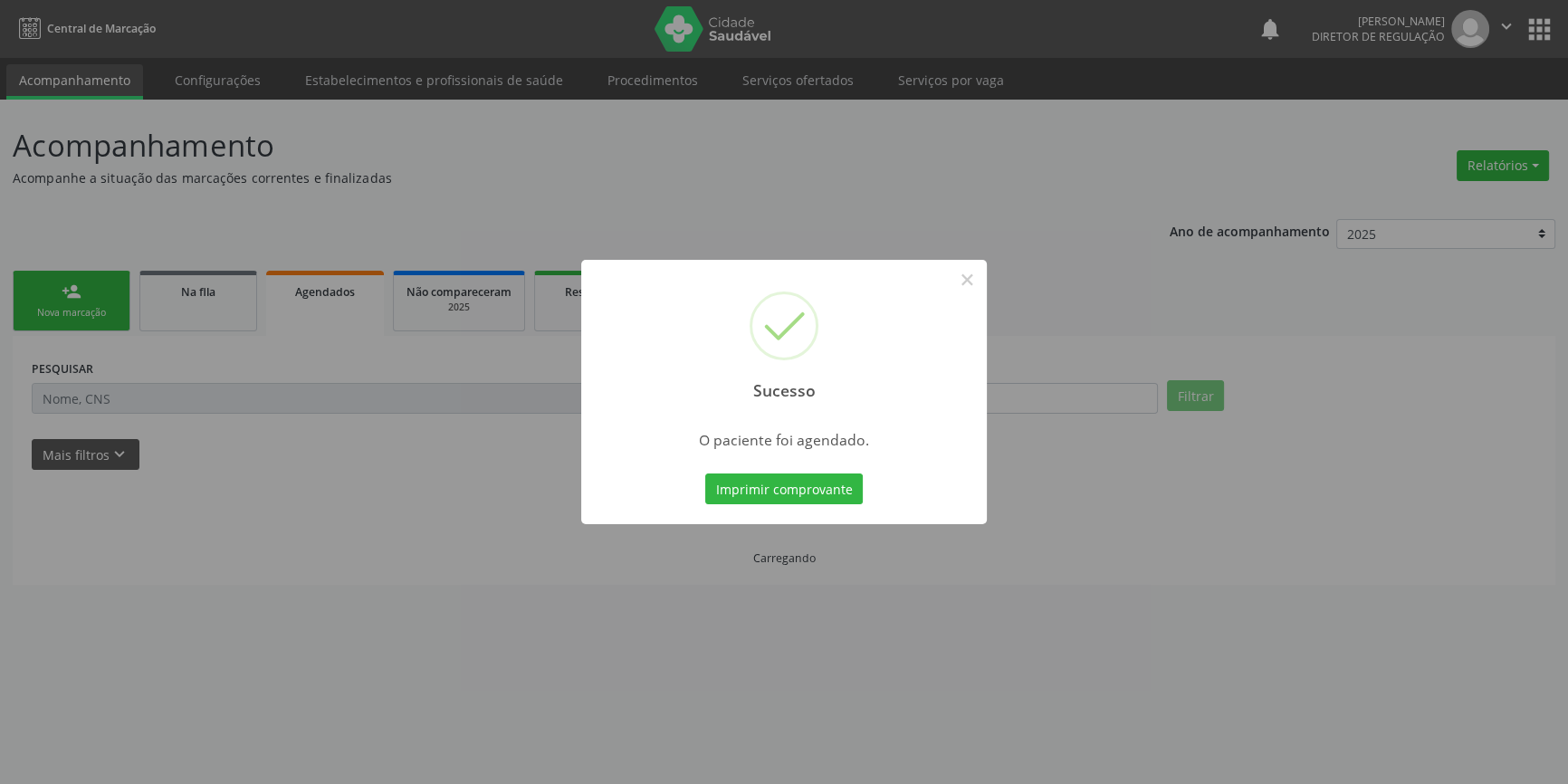
scroll to position [0, 0]
click at [970, 262] on div "Sucesso ×" at bounding box center [790, 337] width 406 height 156
click at [969, 275] on button "×" at bounding box center [973, 280] width 31 height 31
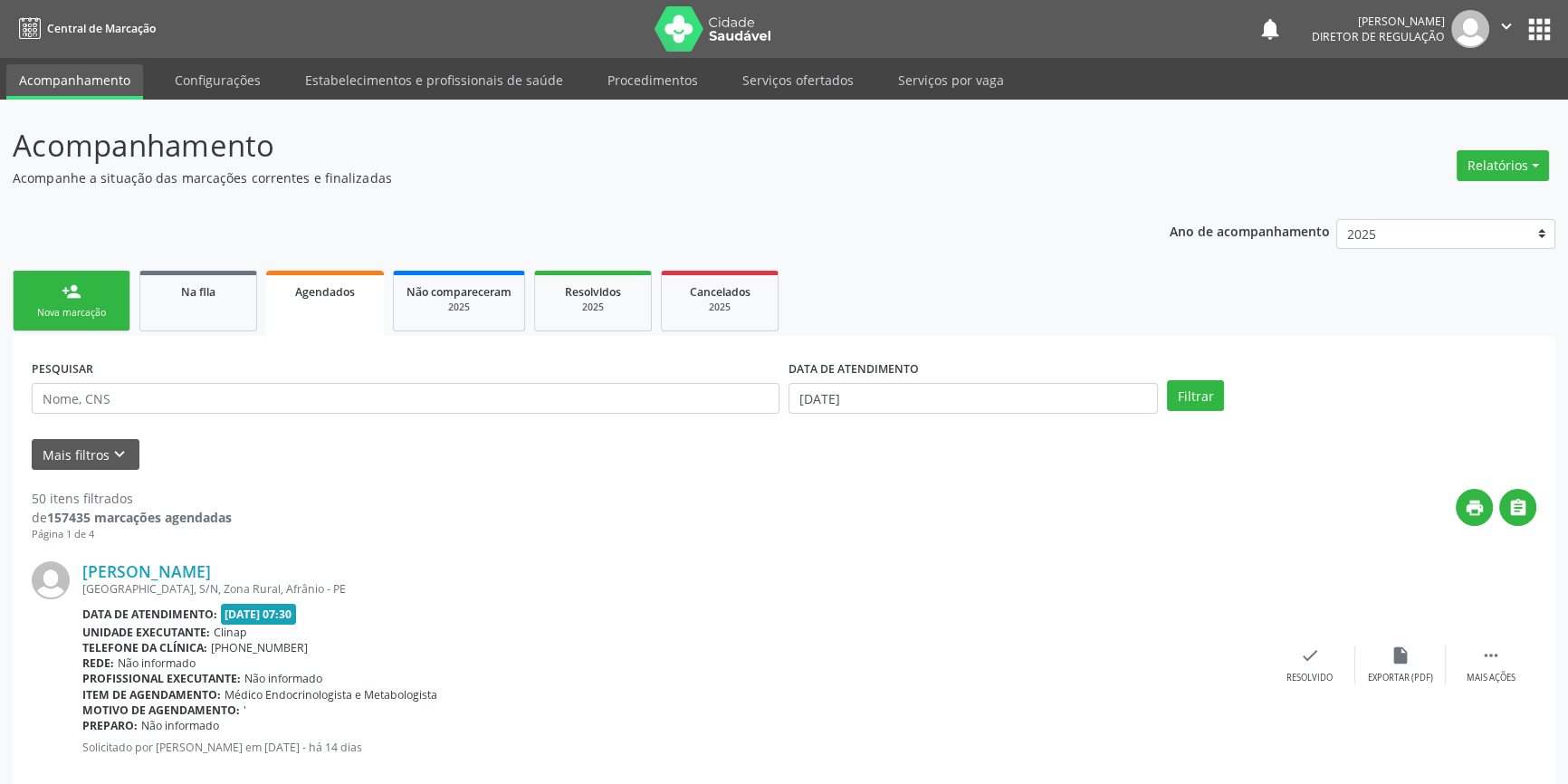
click at [108, 306] on div "Nova marcação" at bounding box center [71, 312] width 90 height 14
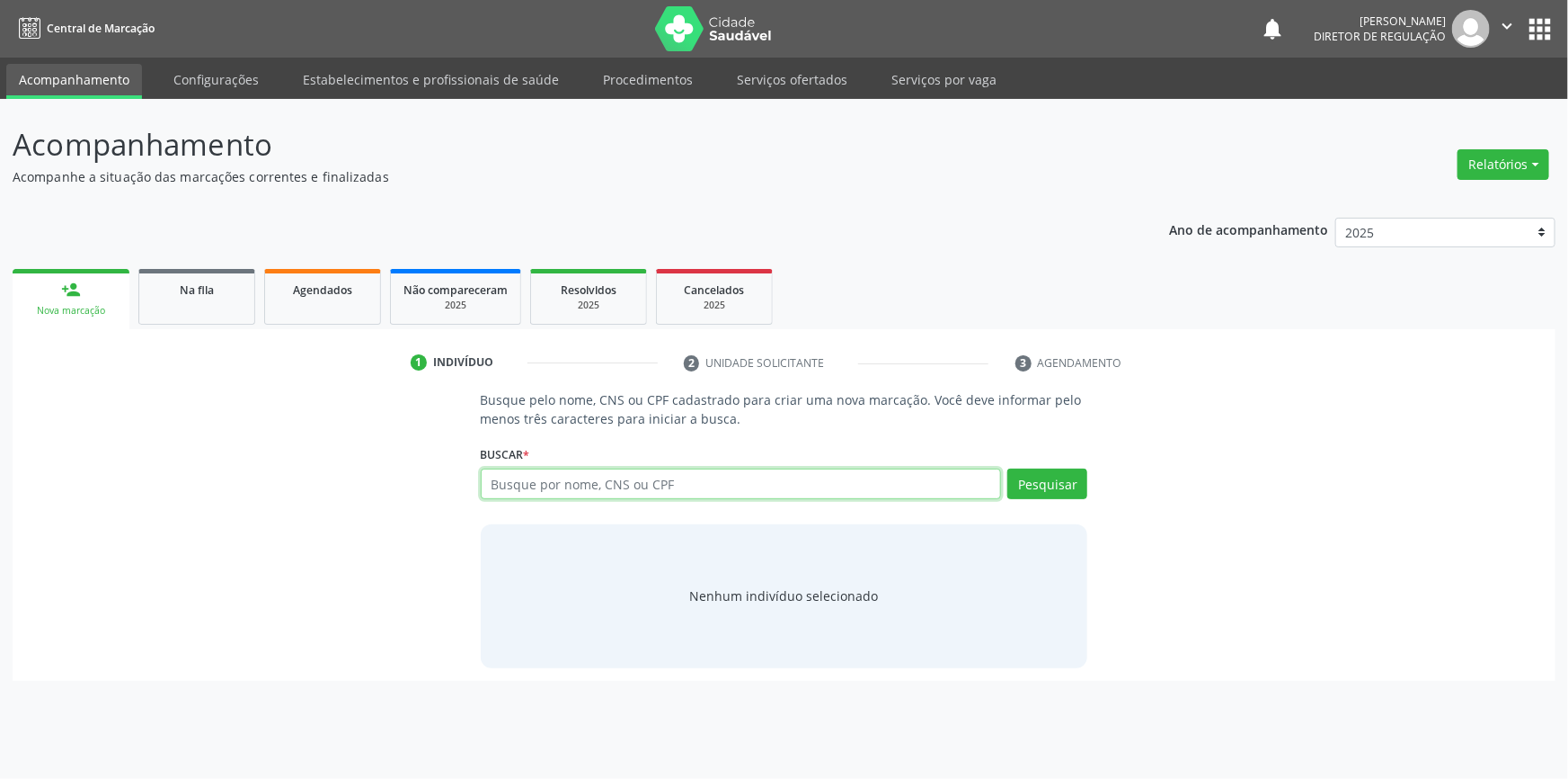
click at [584, 484] on input "text" at bounding box center [741, 484] width 521 height 31
drag, startPoint x: 598, startPoint y: 495, endPoint x: 438, endPoint y: 513, distance: 161.0
click at [438, 513] on div "Busque pelo nome, CNS ou CPF cadastrado para criar uma nova marcação. Você deve…" at bounding box center [784, 529] width 1517 height 277
type input "74907310463"
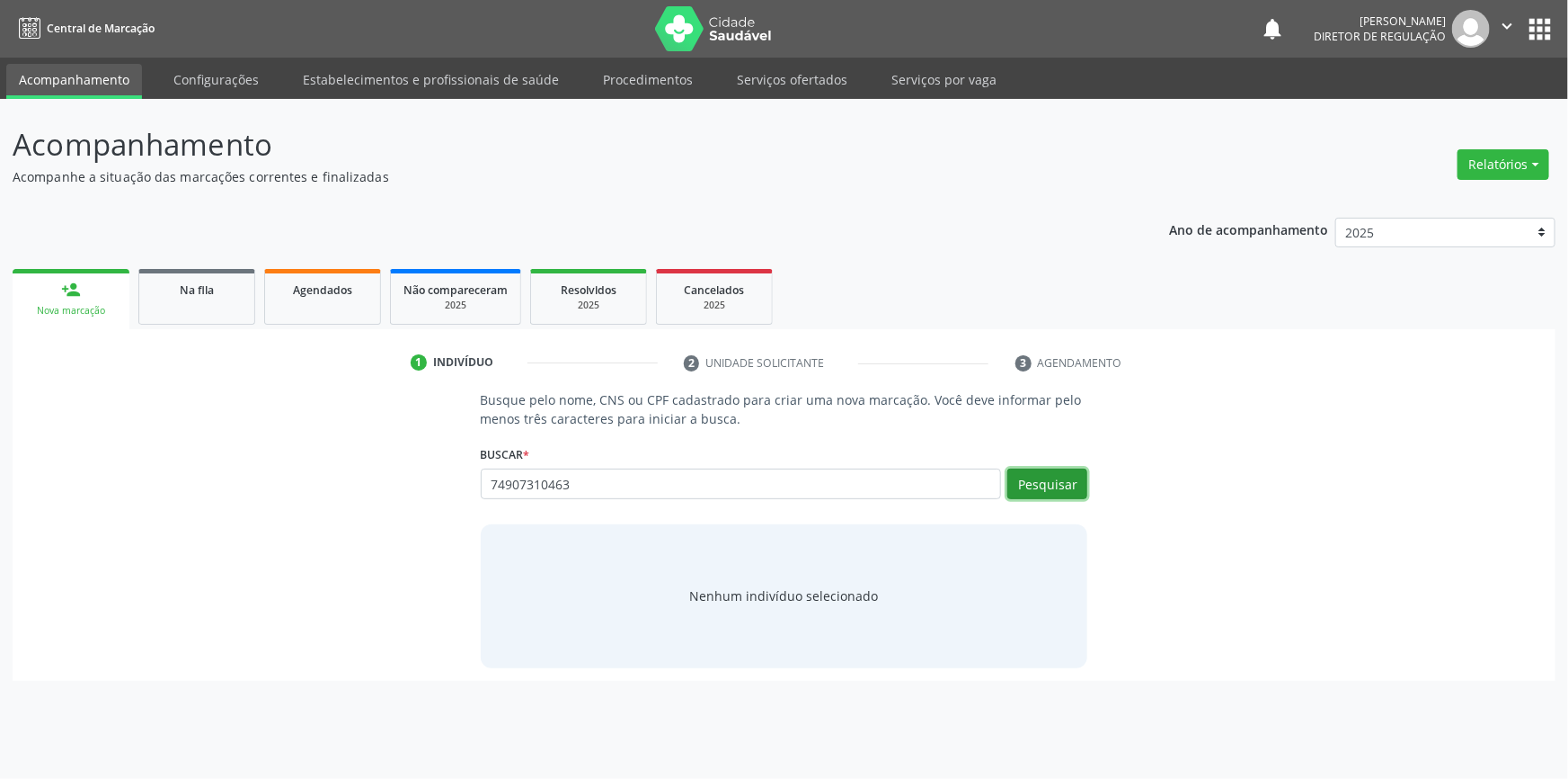
click at [1074, 477] on button "Pesquisar" at bounding box center [1047, 484] width 80 height 31
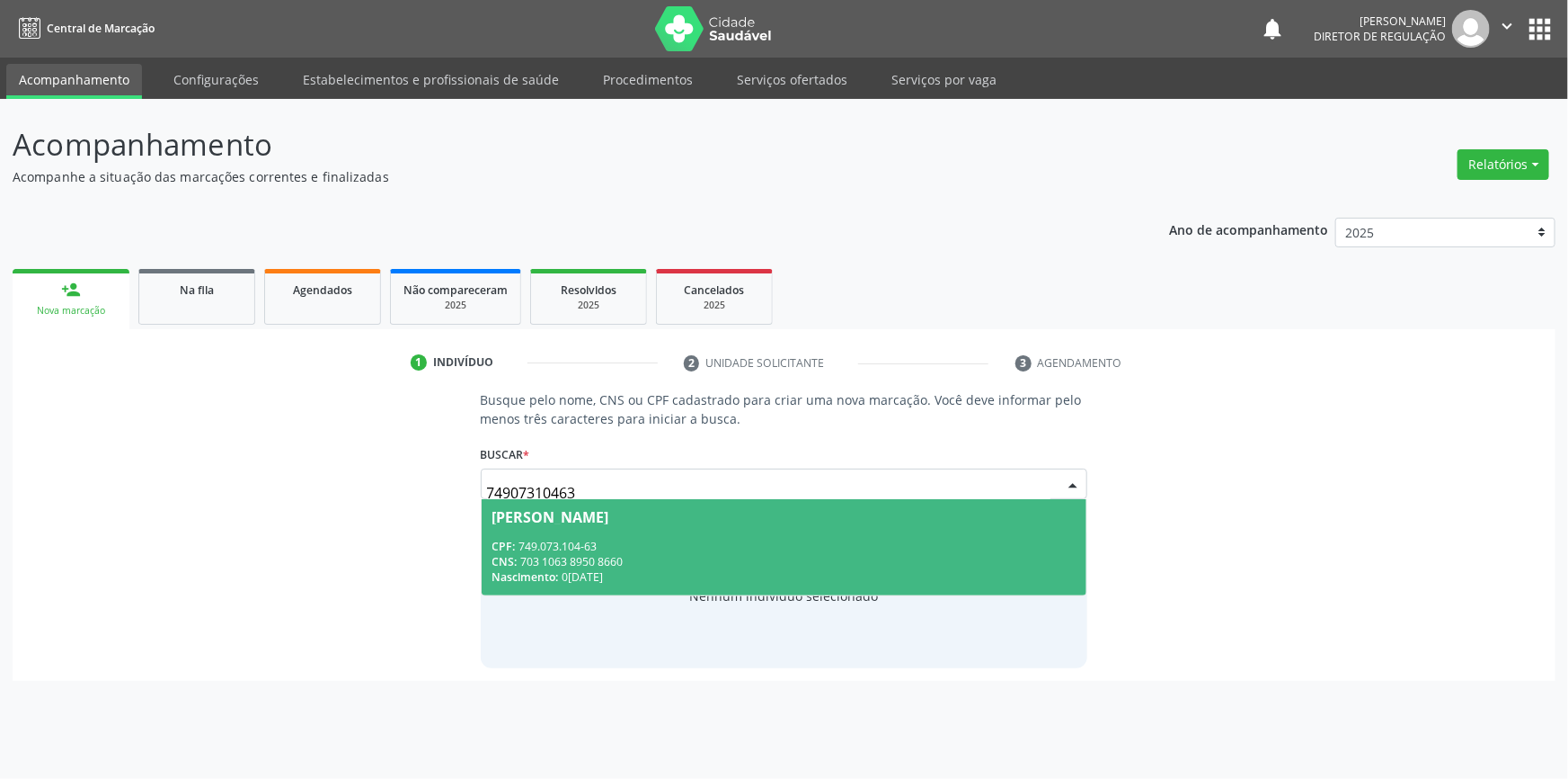
click at [741, 562] on div "CNS: 703 1063 8950 8660" at bounding box center [784, 561] width 584 height 15
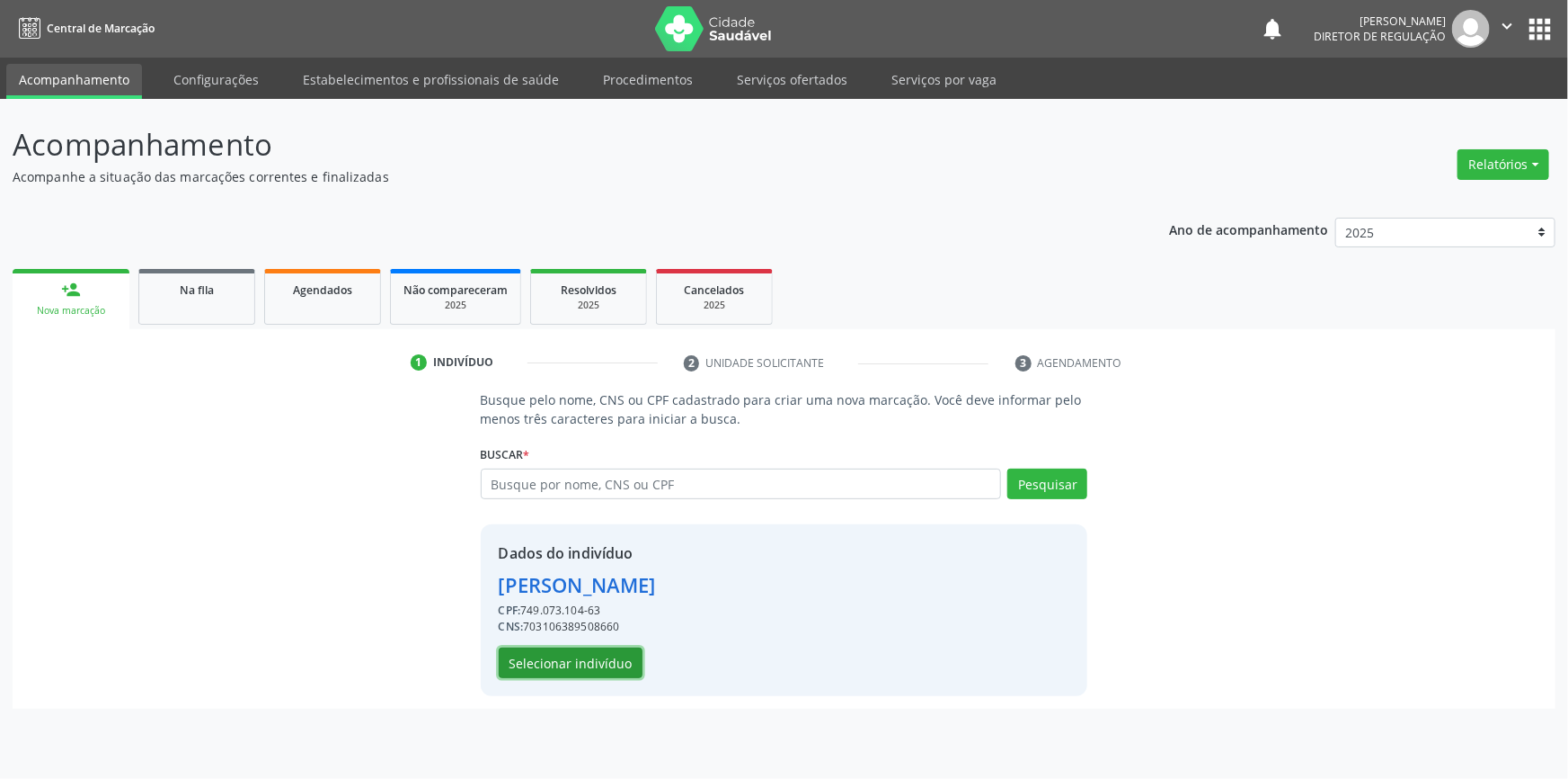
click at [587, 656] on button "Selecionar indivíduo" at bounding box center [570, 663] width 144 height 31
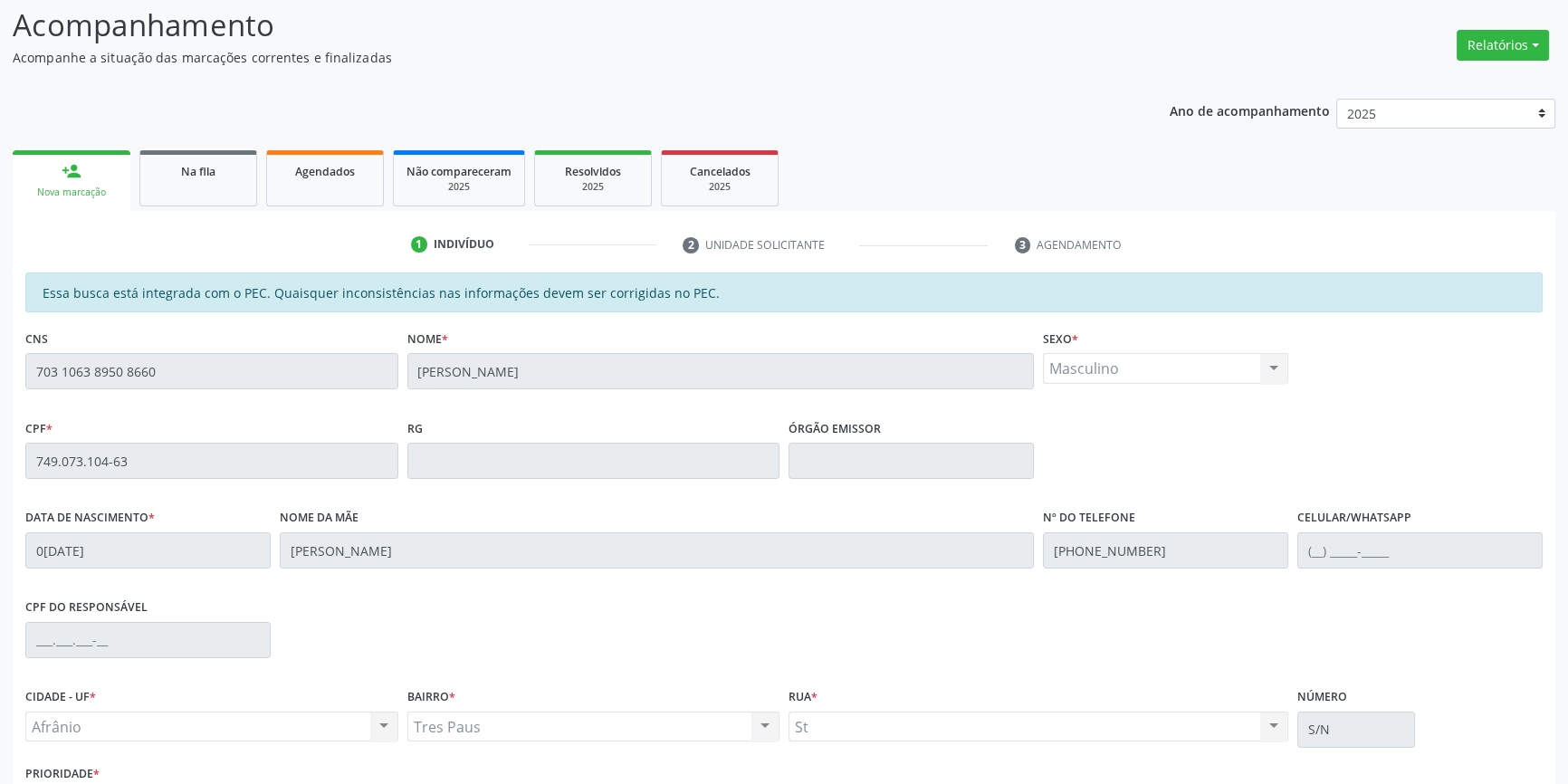
scroll to position [248, 0]
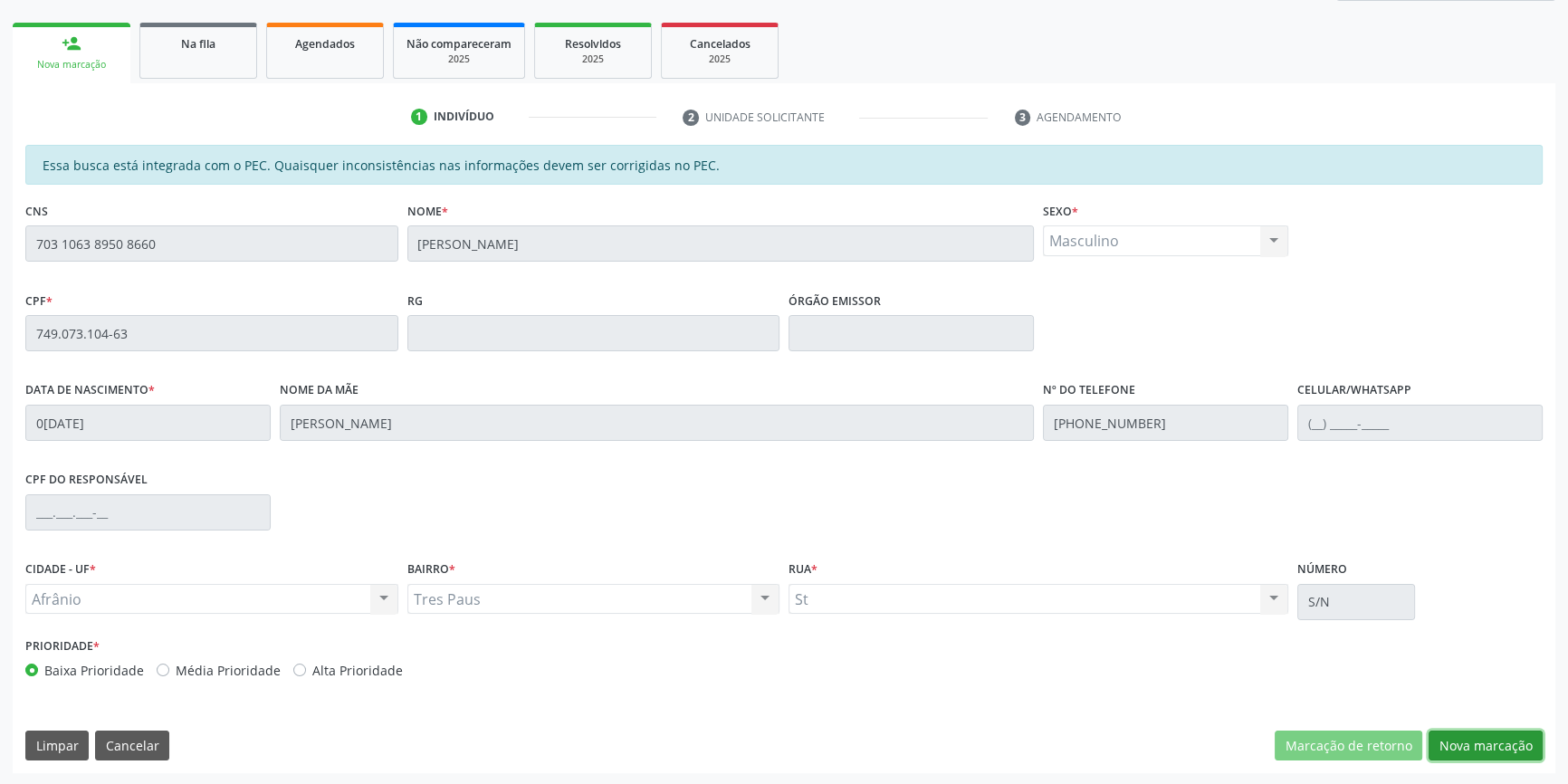
click at [1462, 738] on button "Nova marcação" at bounding box center [1485, 746] width 114 height 31
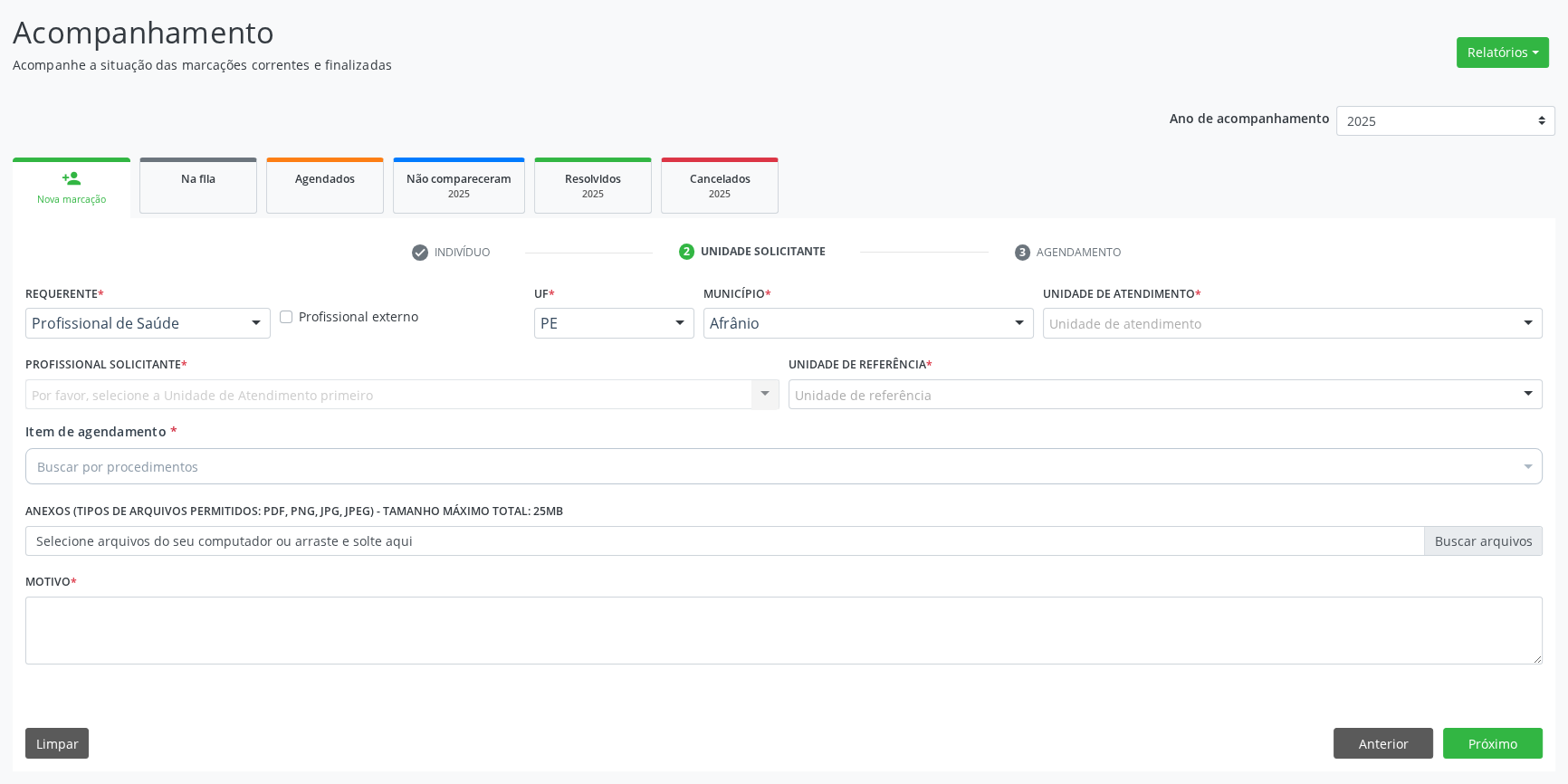
scroll to position [111, 0]
click at [1234, 306] on div "Unidade de atendimento * Unidade de atendimento Academia da Saude de Afranio Ac…" at bounding box center [1293, 311] width 500 height 58
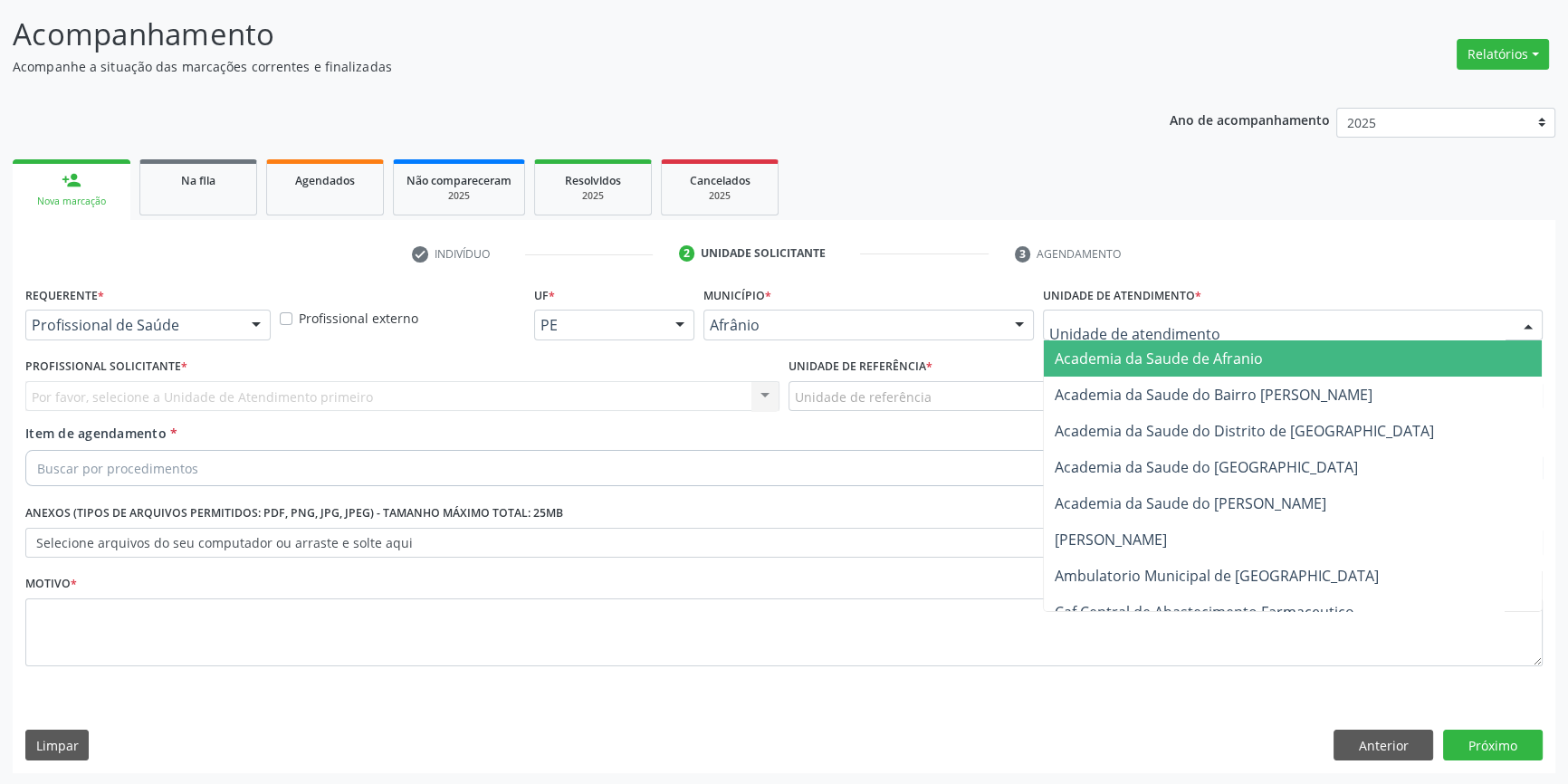
click at [1223, 315] on div at bounding box center [1293, 325] width 500 height 31
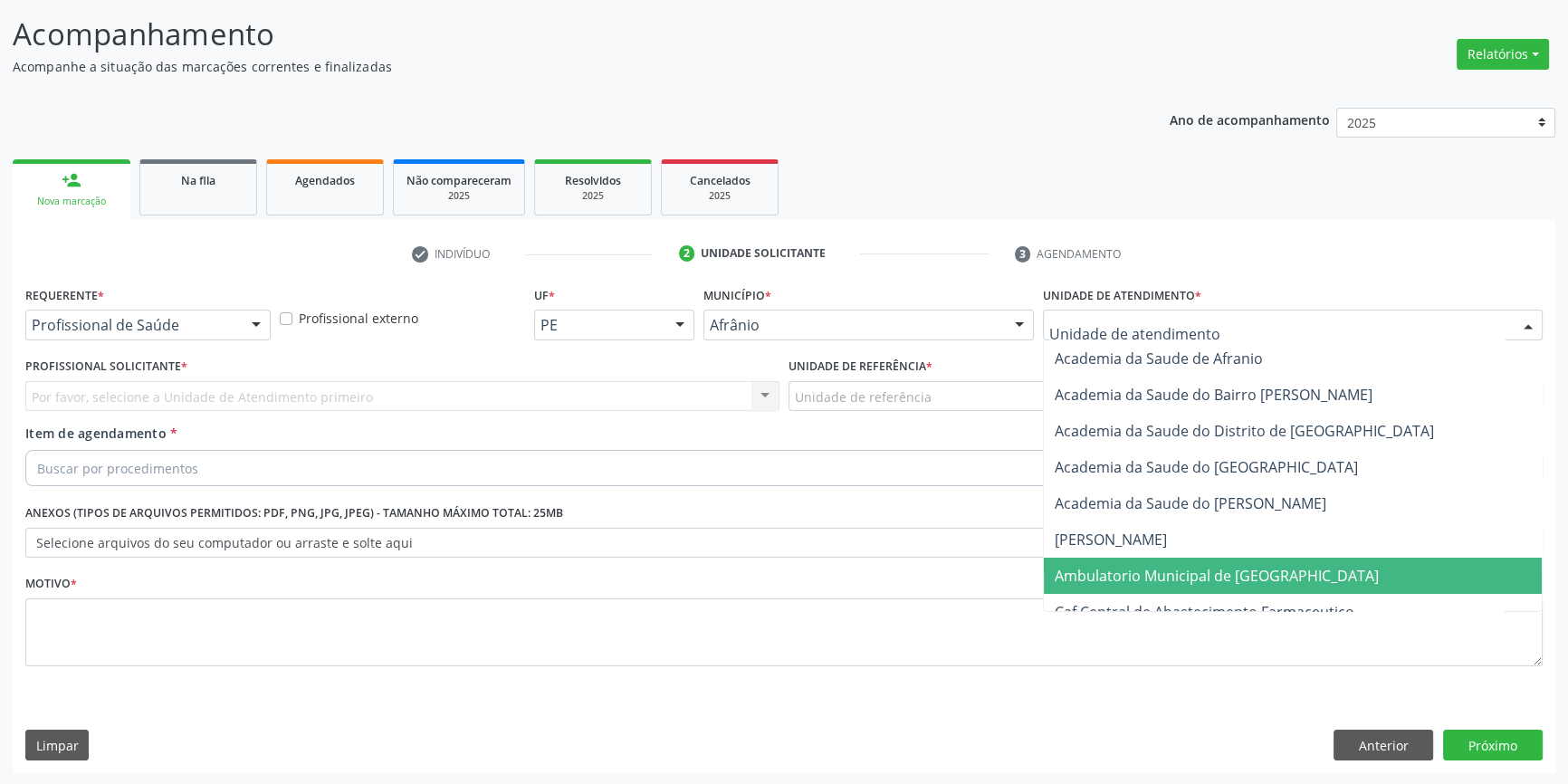
click at [1159, 565] on span "Ambulatorio Municipal de [GEOGRAPHIC_DATA]" at bounding box center [1216, 575] width 324 height 20
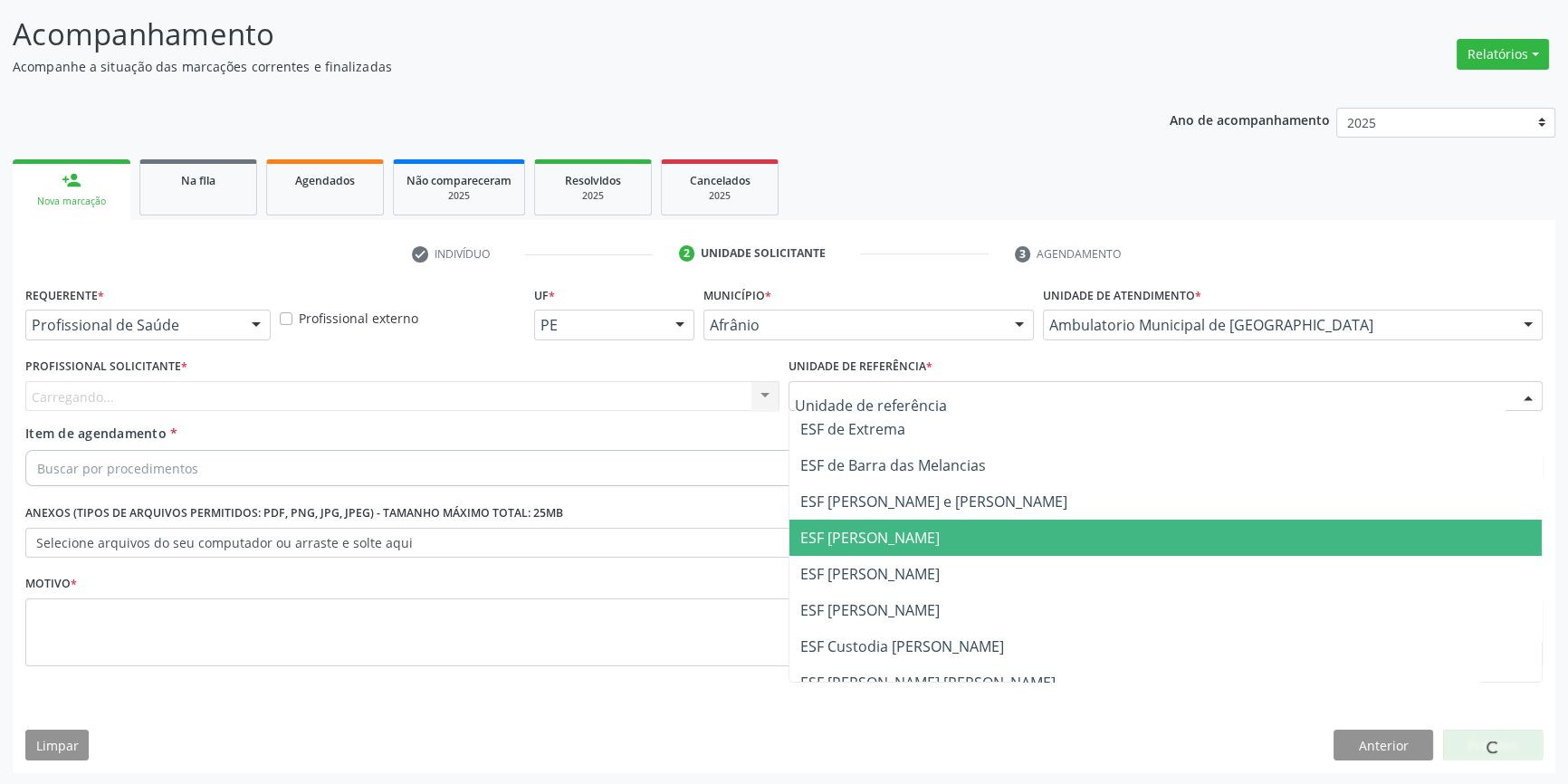
click at [865, 555] on span "ESF [PERSON_NAME]" at bounding box center [1166, 573] width 753 height 36
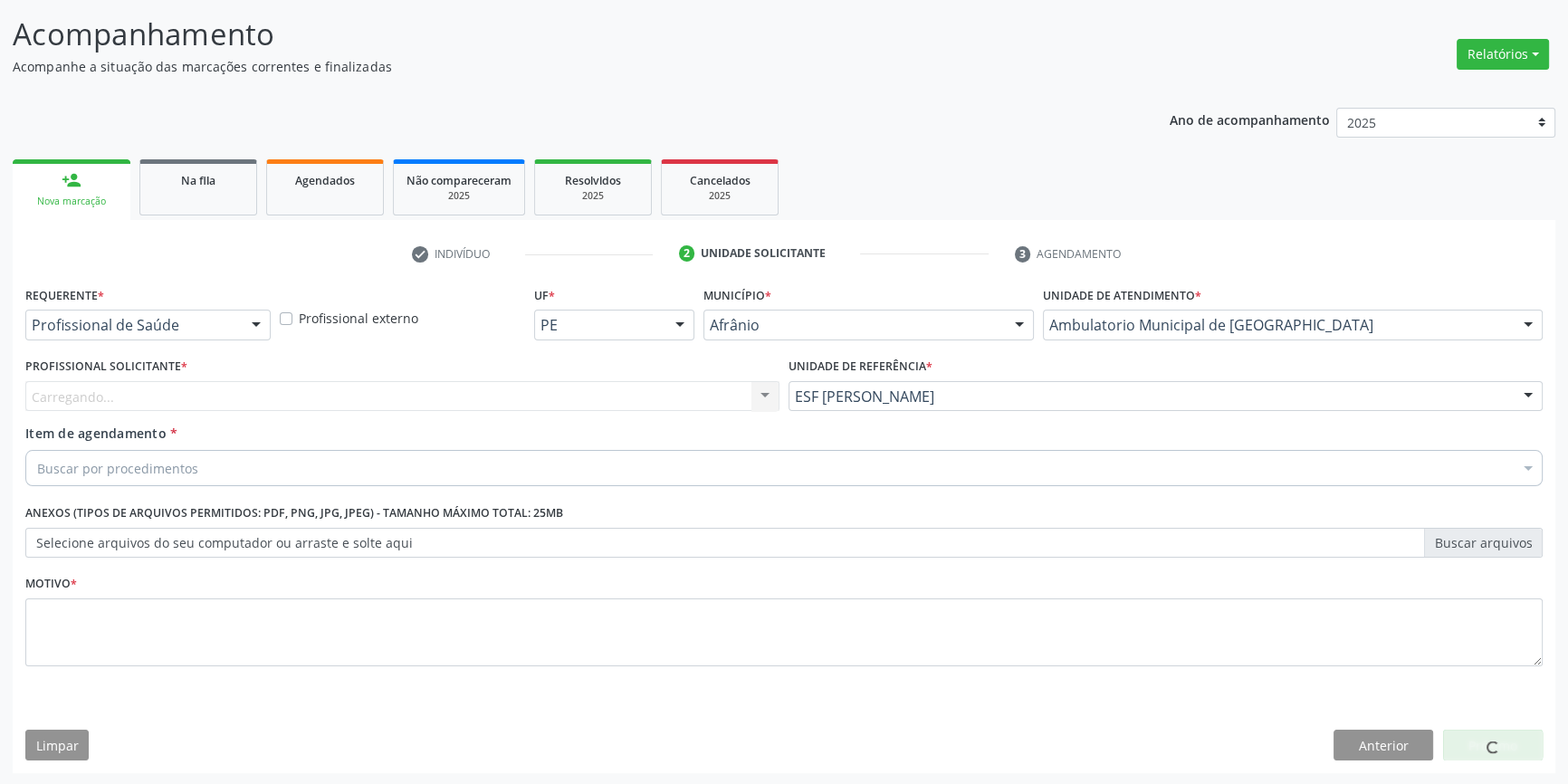
click at [579, 413] on div "Profissional Solicitante * [GEOGRAPHIC_DATA]... Nenhum resultado encontrado par…" at bounding box center [402, 387] width 763 height 70
click at [578, 408] on div "Carregando..." at bounding box center [402, 397] width 754 height 31
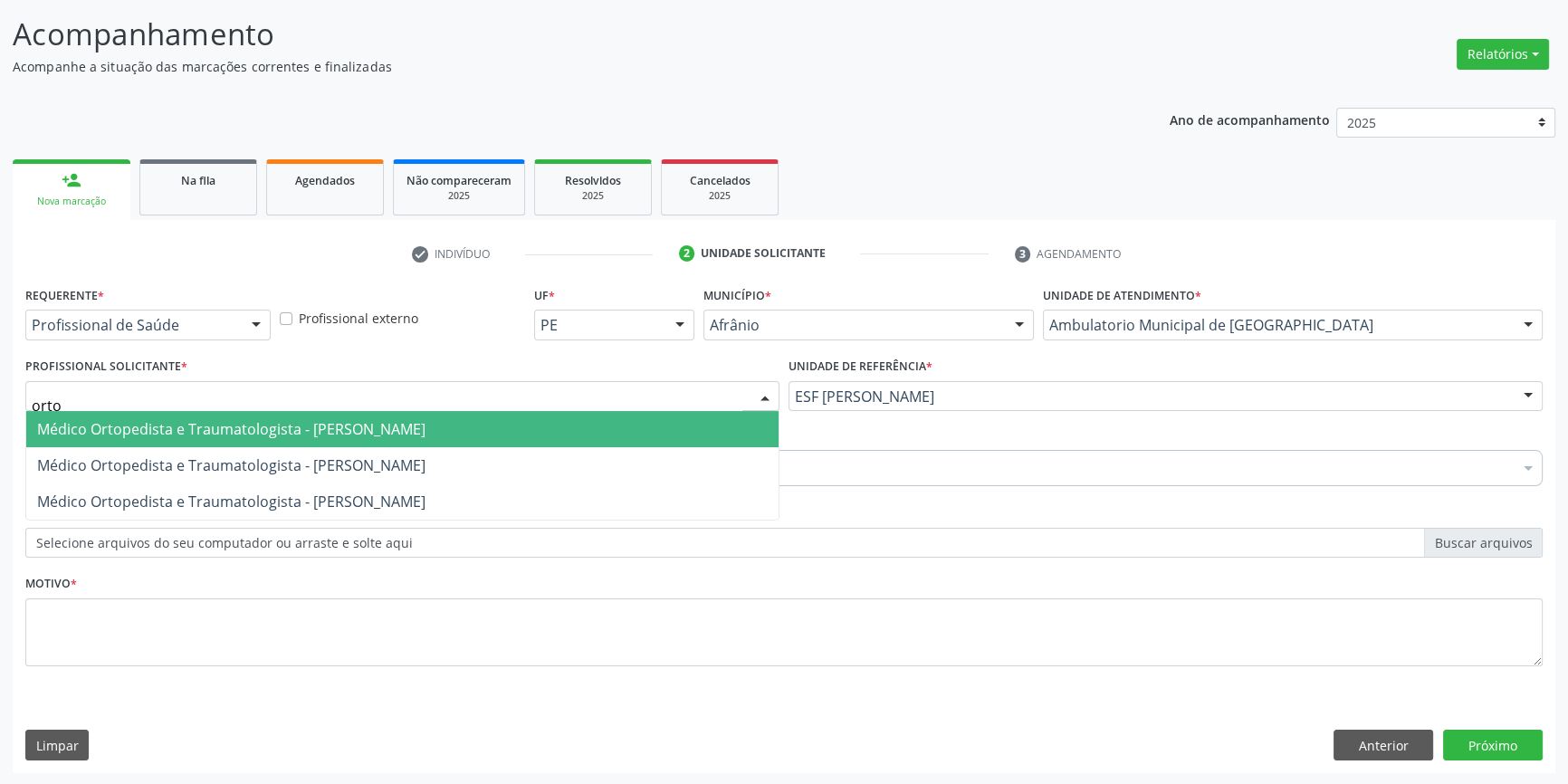
type input "ortop"
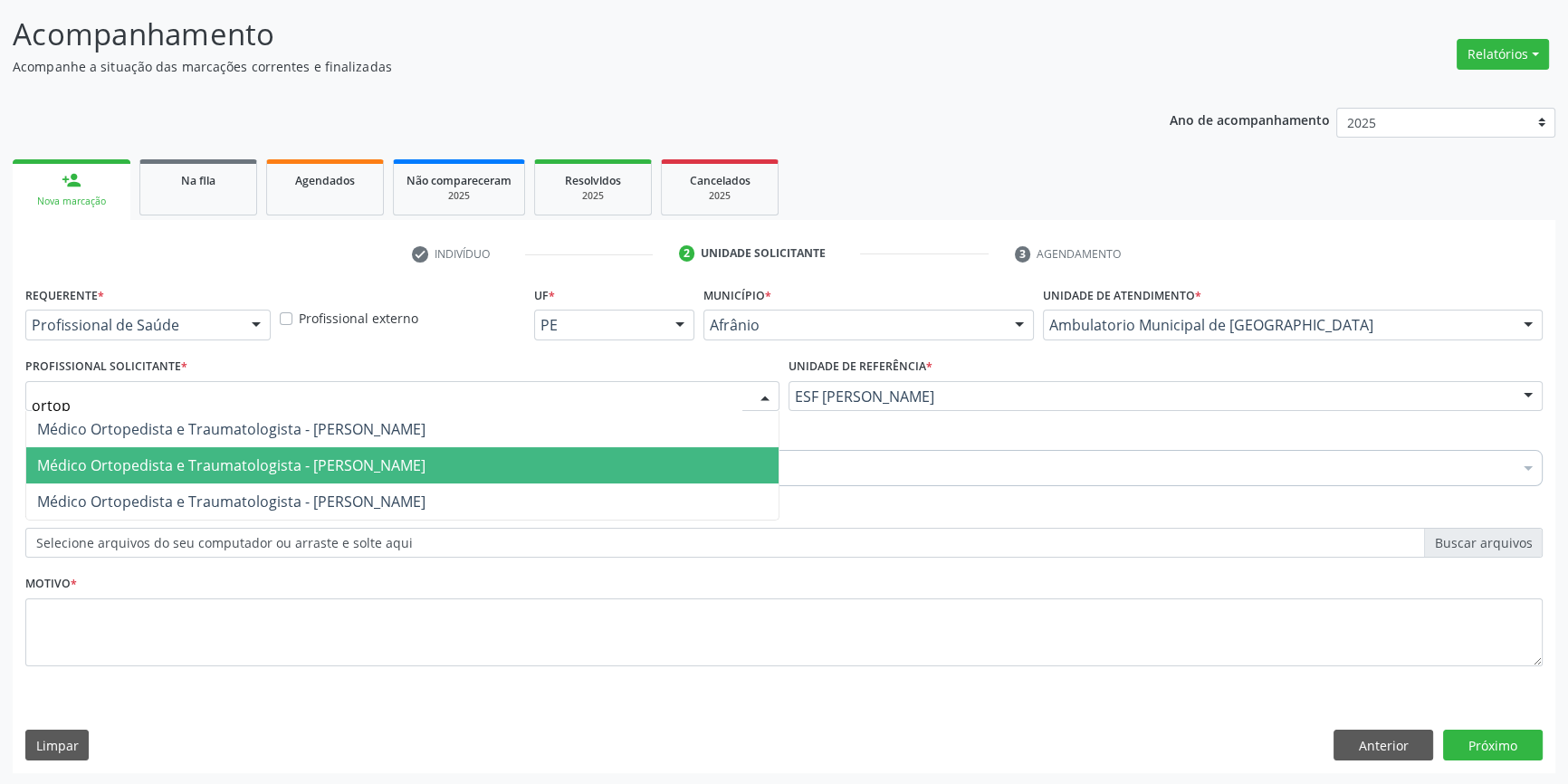
click at [442, 451] on span "Médico Ortopedista e Traumatologista - [PERSON_NAME]" at bounding box center [402, 465] width 753 height 36
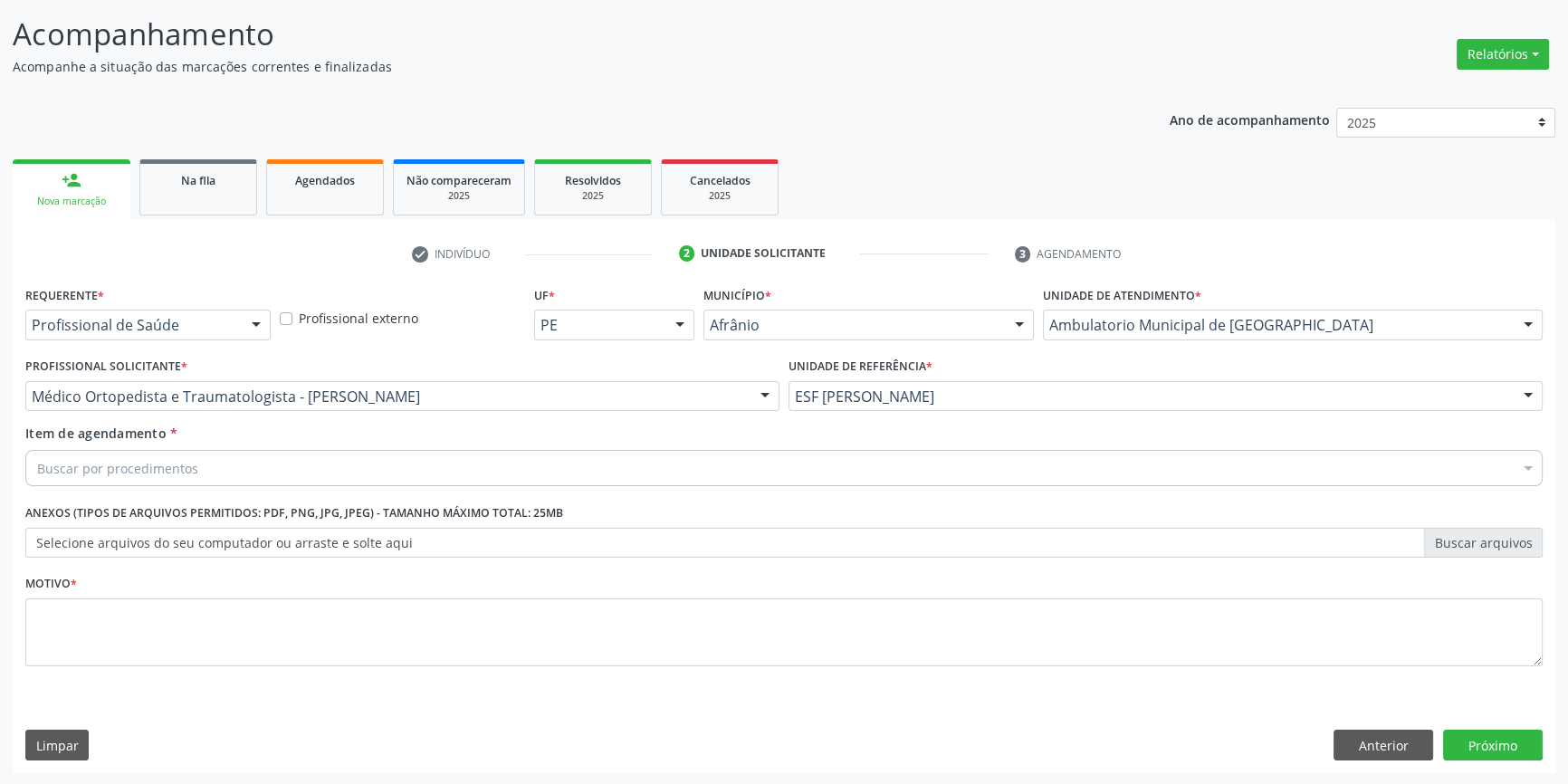
click at [417, 470] on div "Buscar por procedimentos" at bounding box center [784, 468] width 1518 height 36
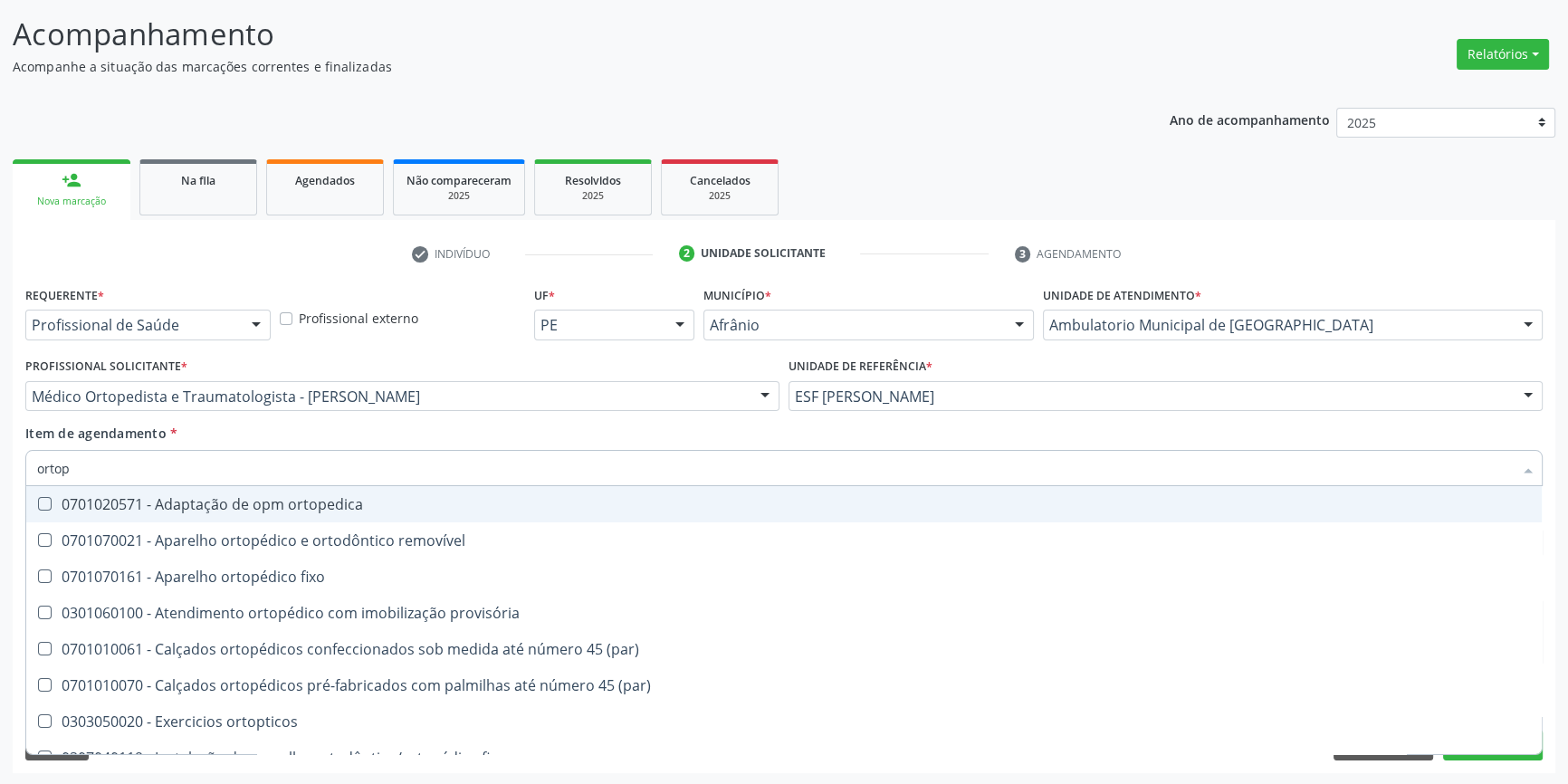
type input "ortope"
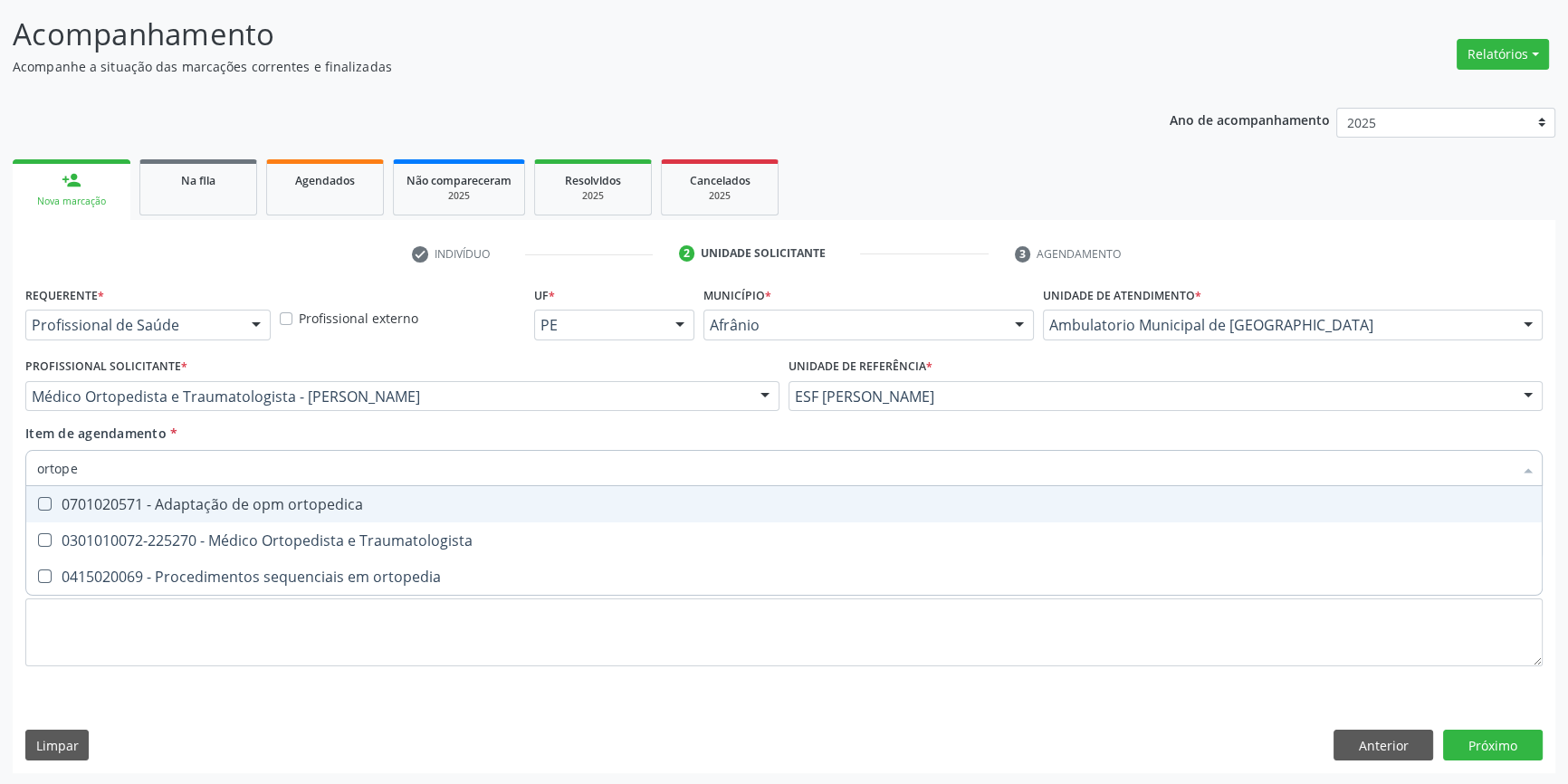
click at [315, 522] on span "0301010072-225270 - Médico Ortopedista e Traumatologista" at bounding box center [784, 541] width 1516 height 36
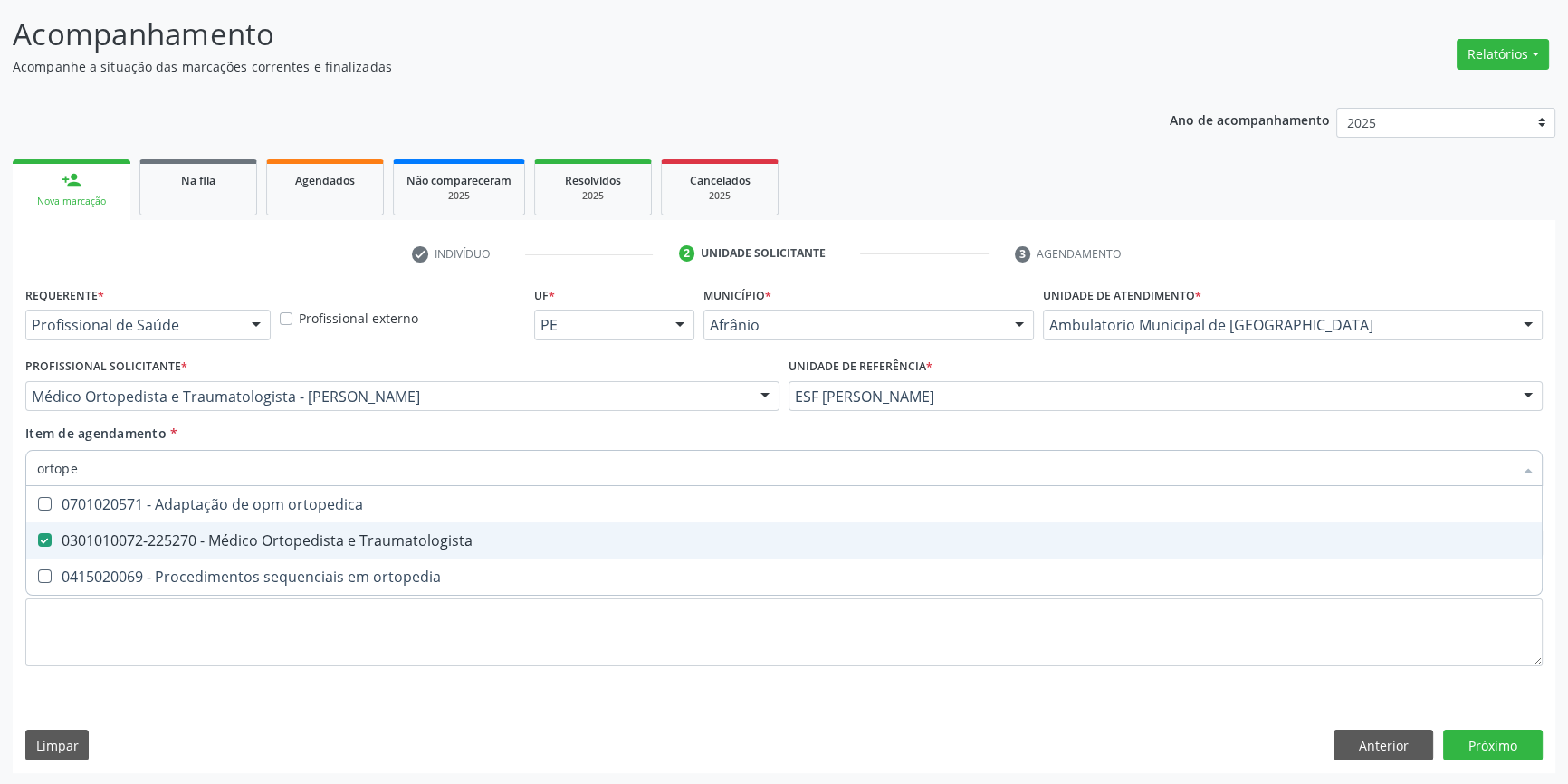
click at [313, 525] on span "0301010072-225270 - Médico Ortopedista e Traumatologista" at bounding box center [784, 541] width 1516 height 36
checkbox Traumatologista "true"
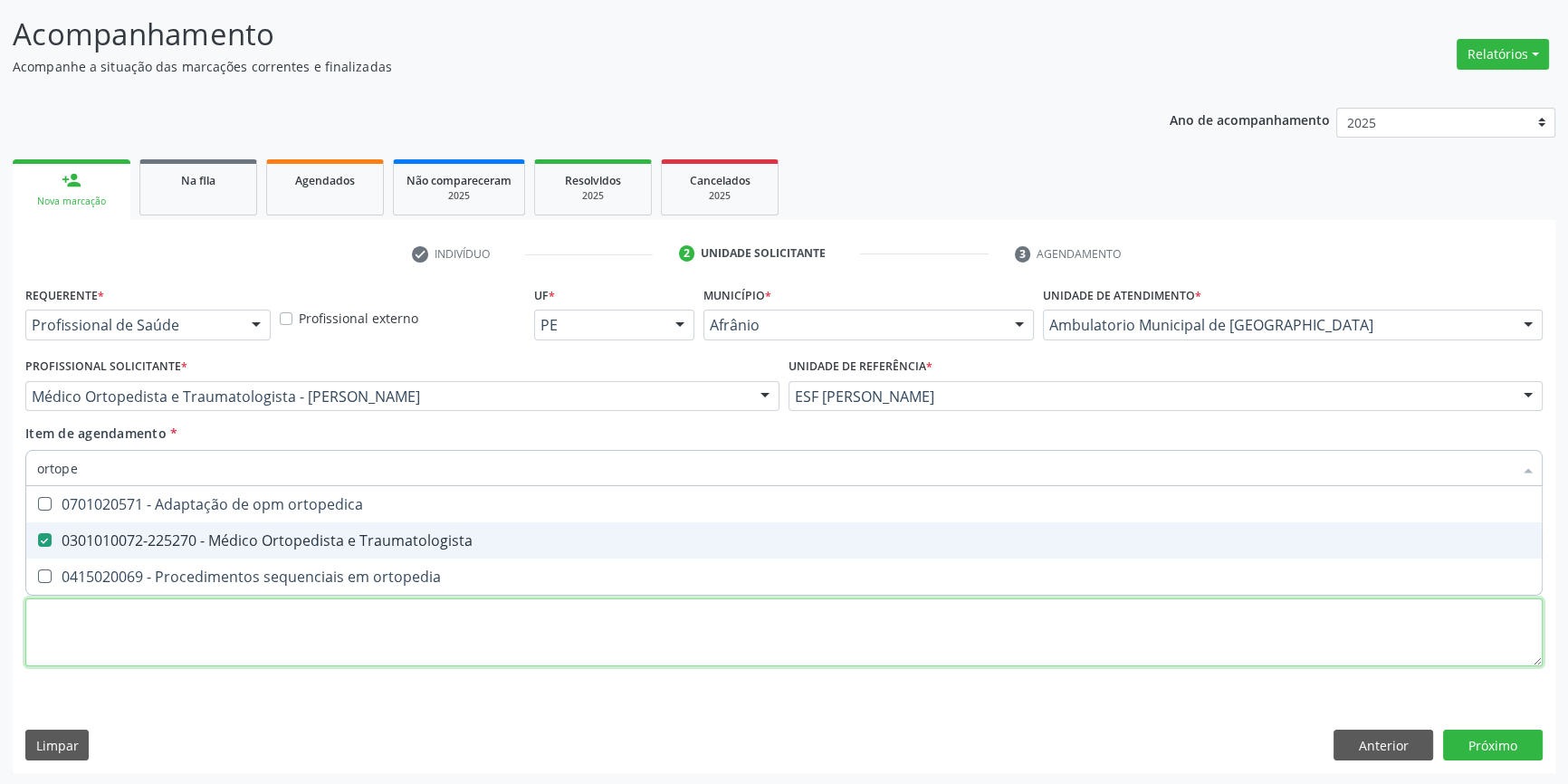
click at [214, 631] on div "Requerente * Profissional de Saúde Profissional de Saúde Paciente Nenhum result…" at bounding box center [784, 487] width 1518 height 410
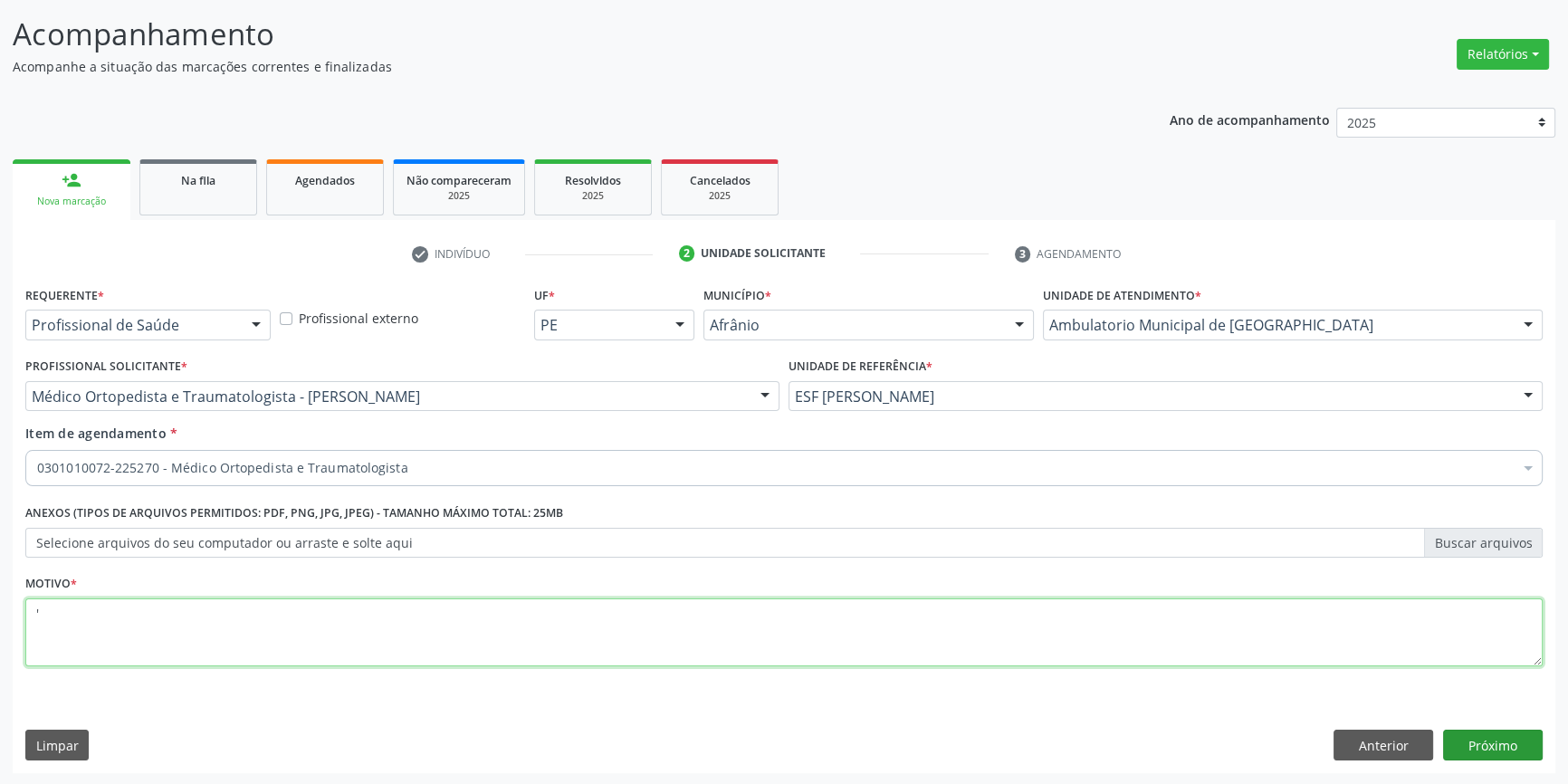
type textarea "'"
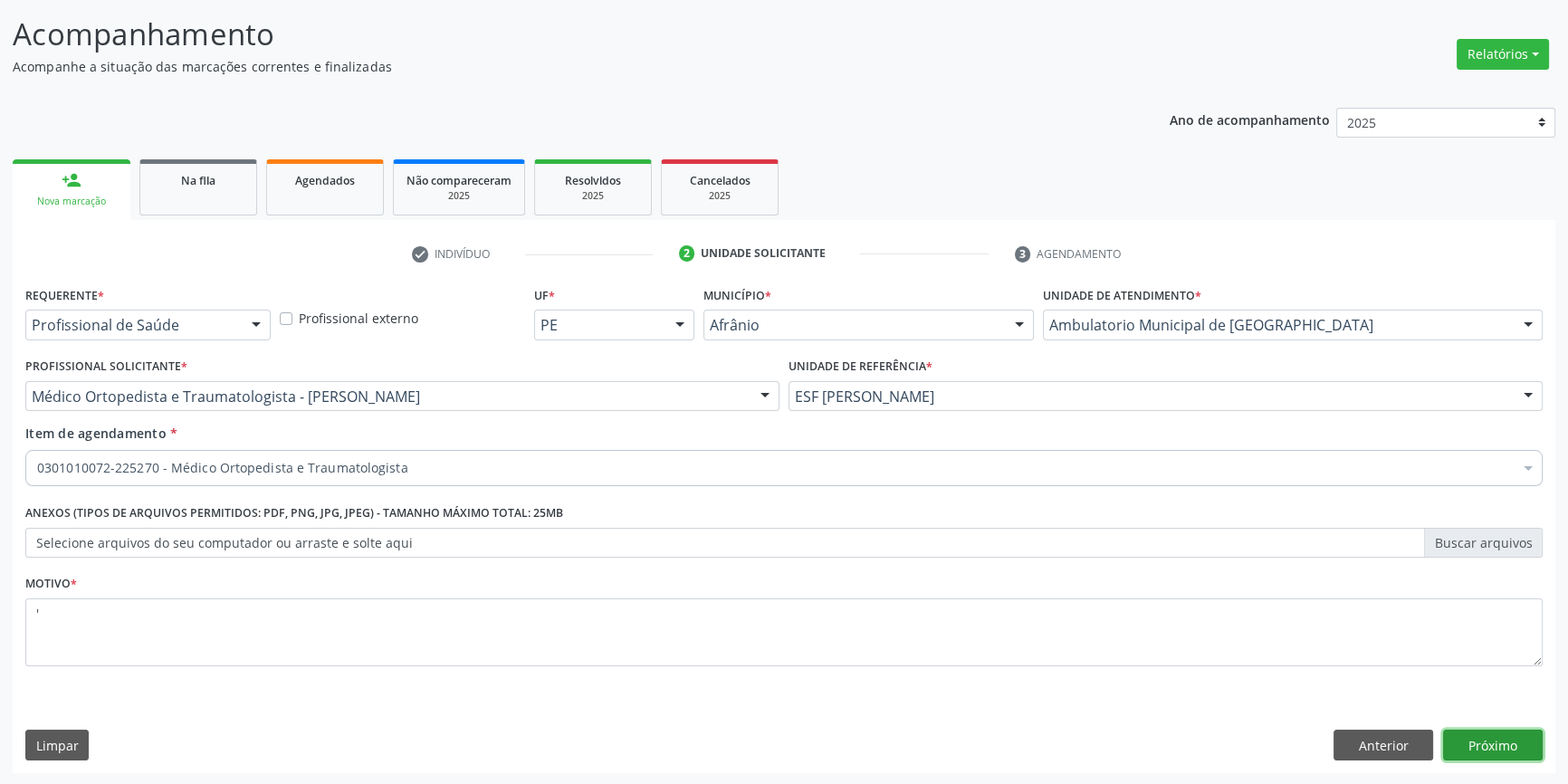
click at [1501, 744] on button "Próximo" at bounding box center [1492, 745] width 99 height 31
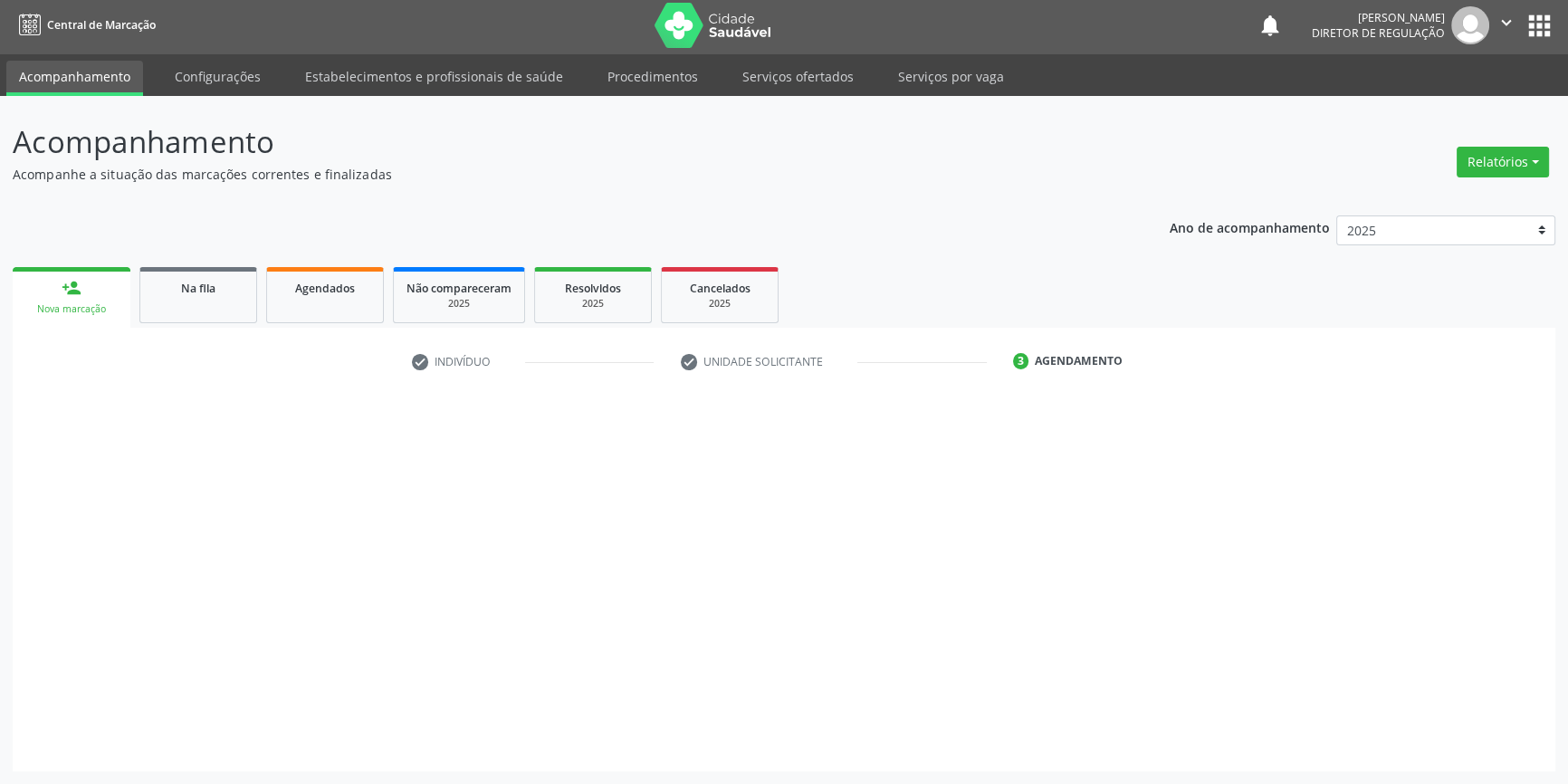
scroll to position [2, 0]
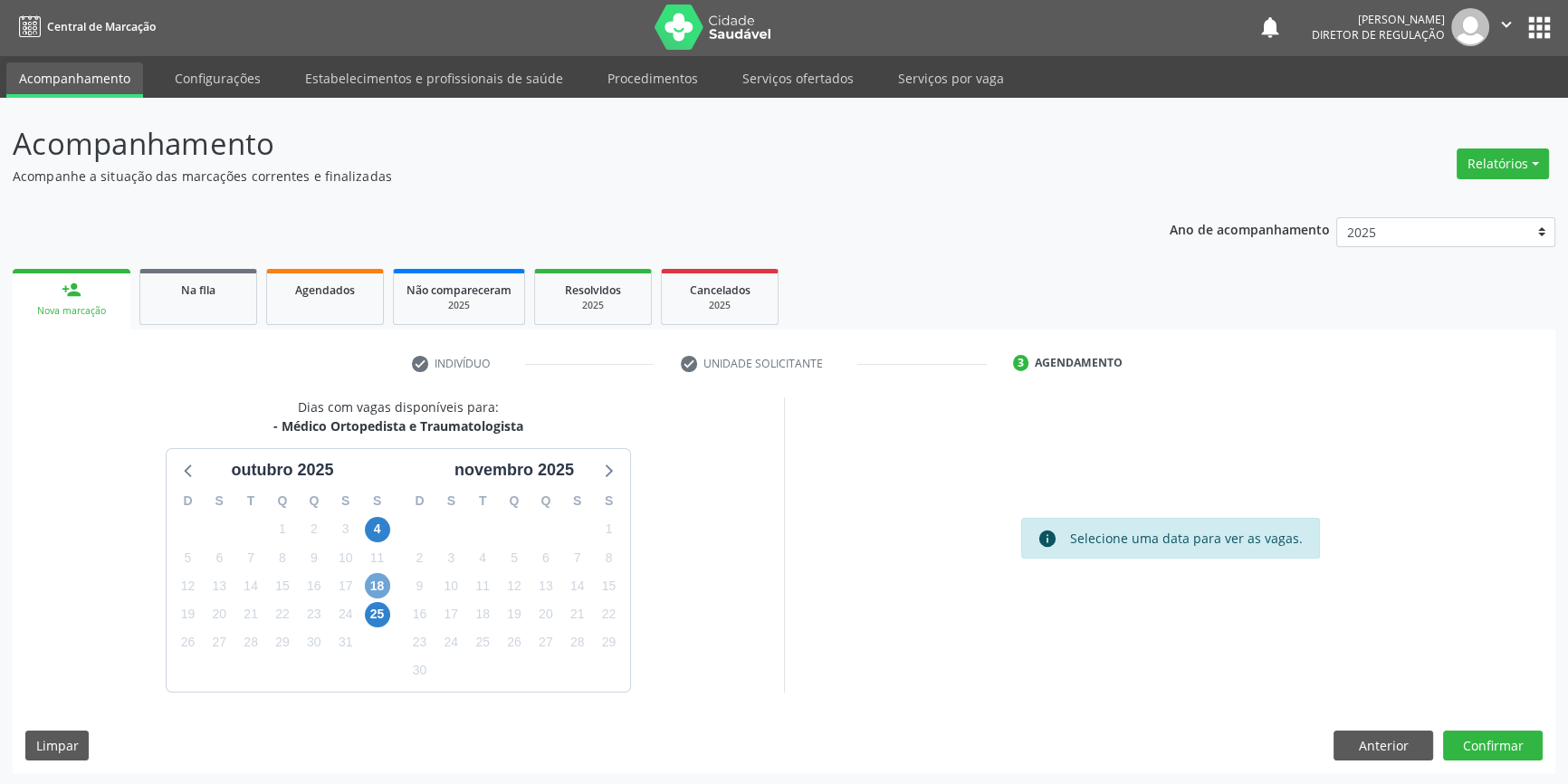
click at [371, 581] on span "18" at bounding box center [378, 585] width 26 height 26
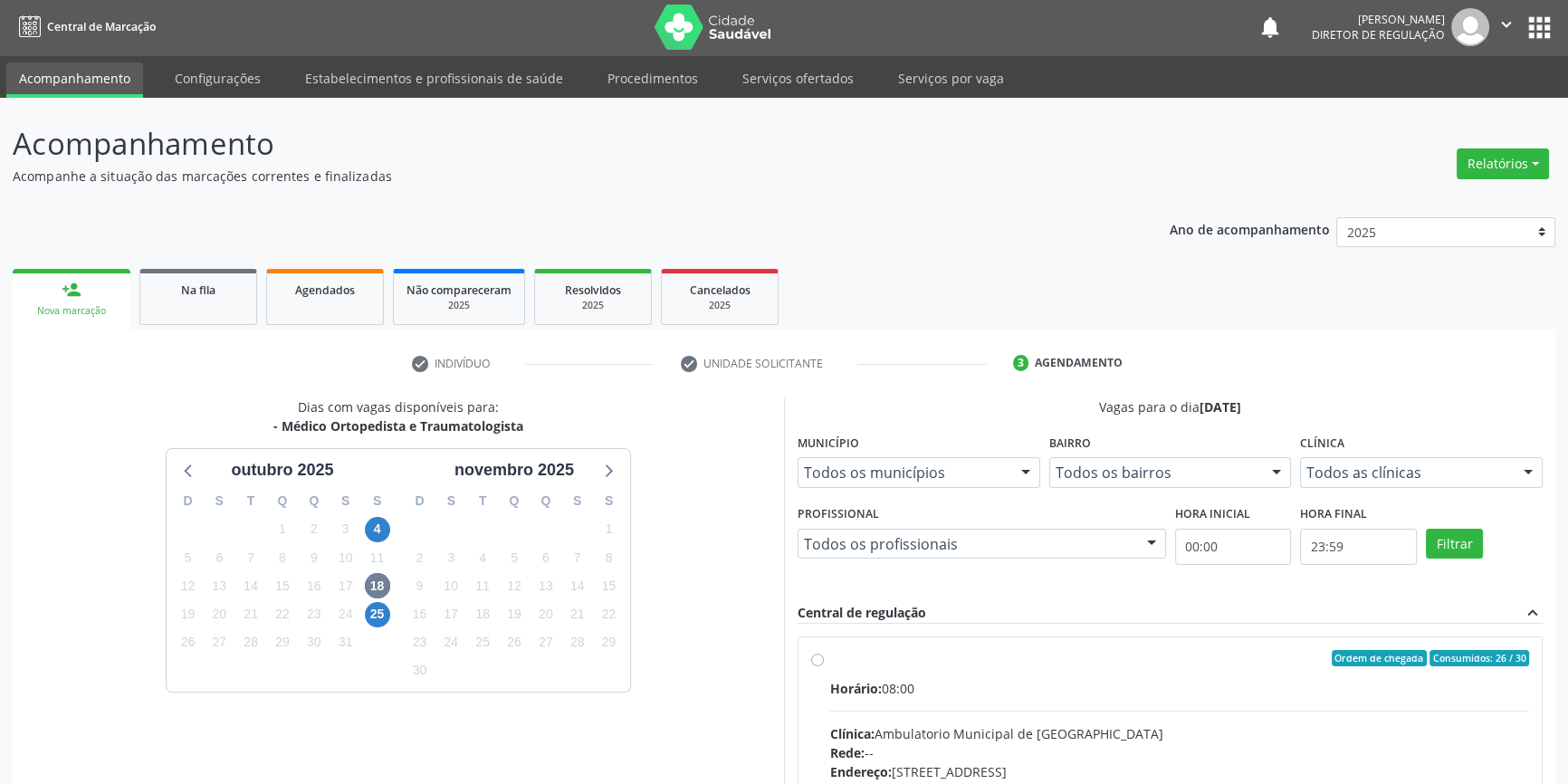
click at [824, 666] on input "Ordem de chegada Consumidos: 26 / 30 Horário: 08:00 Clínica: Ambulatorio Munici…" at bounding box center [817, 658] width 13 height 16
radio input "true"
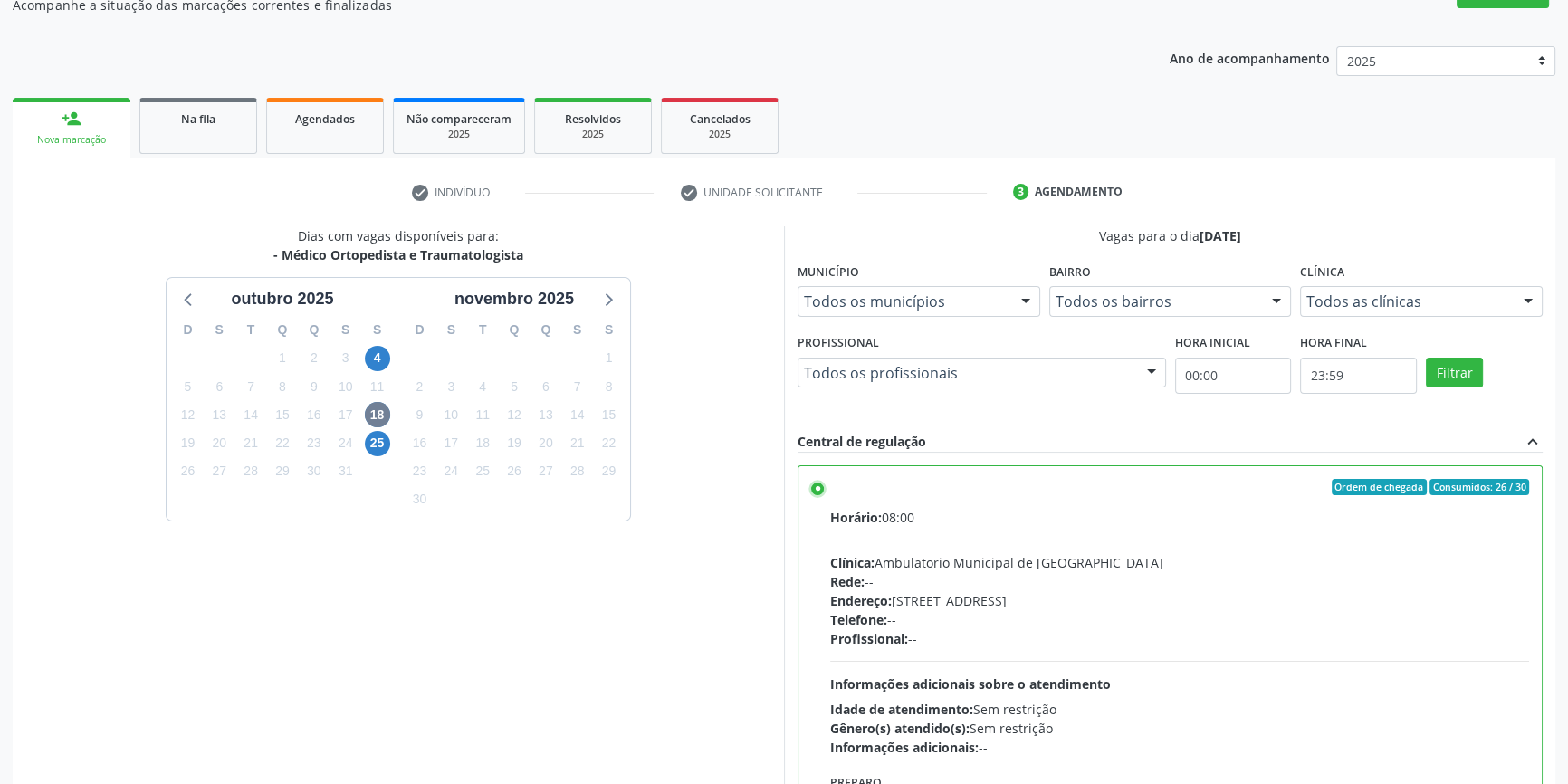
scroll to position [296, 0]
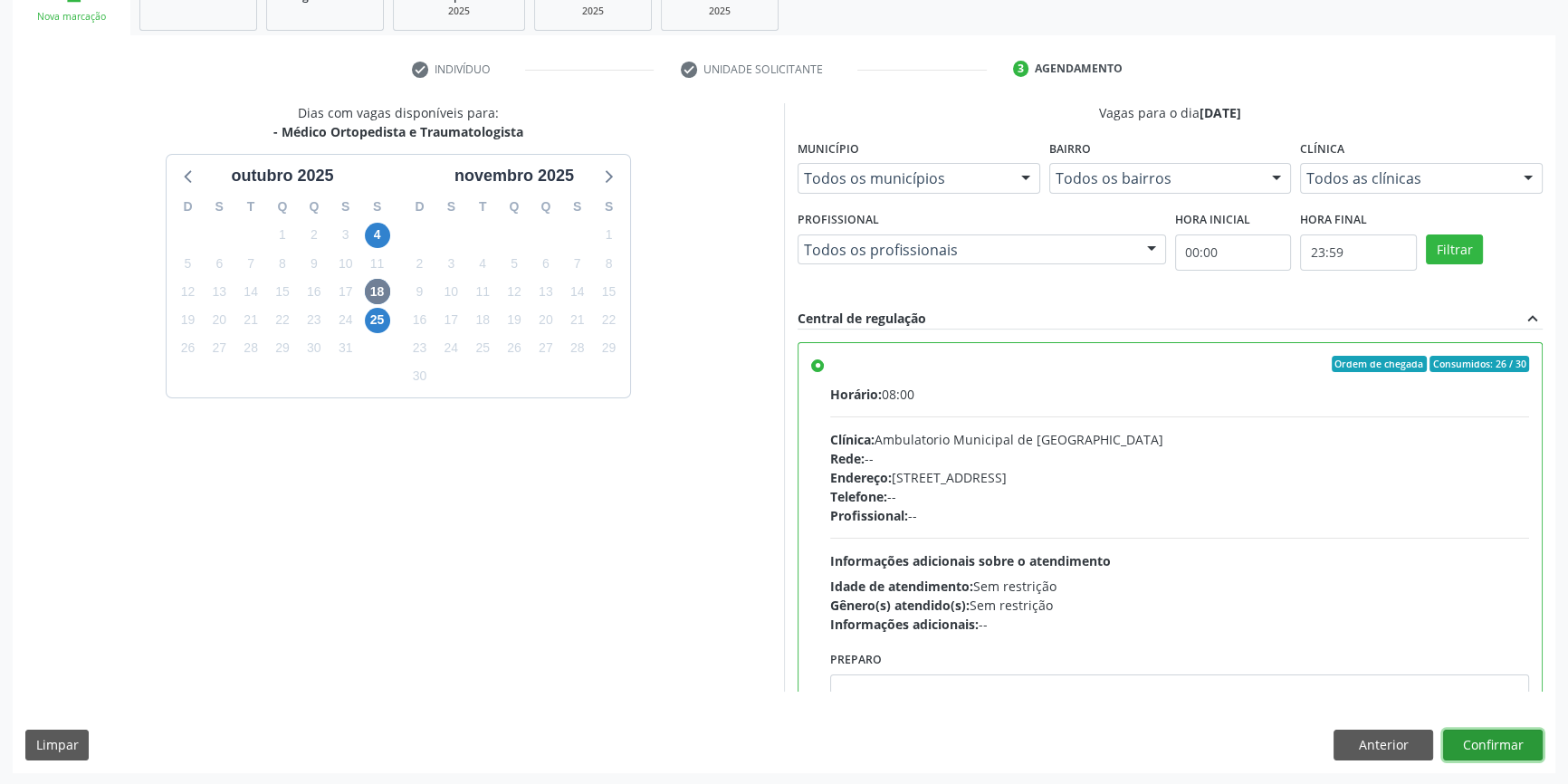
click at [1515, 750] on button "Confirmar" at bounding box center [1492, 745] width 99 height 31
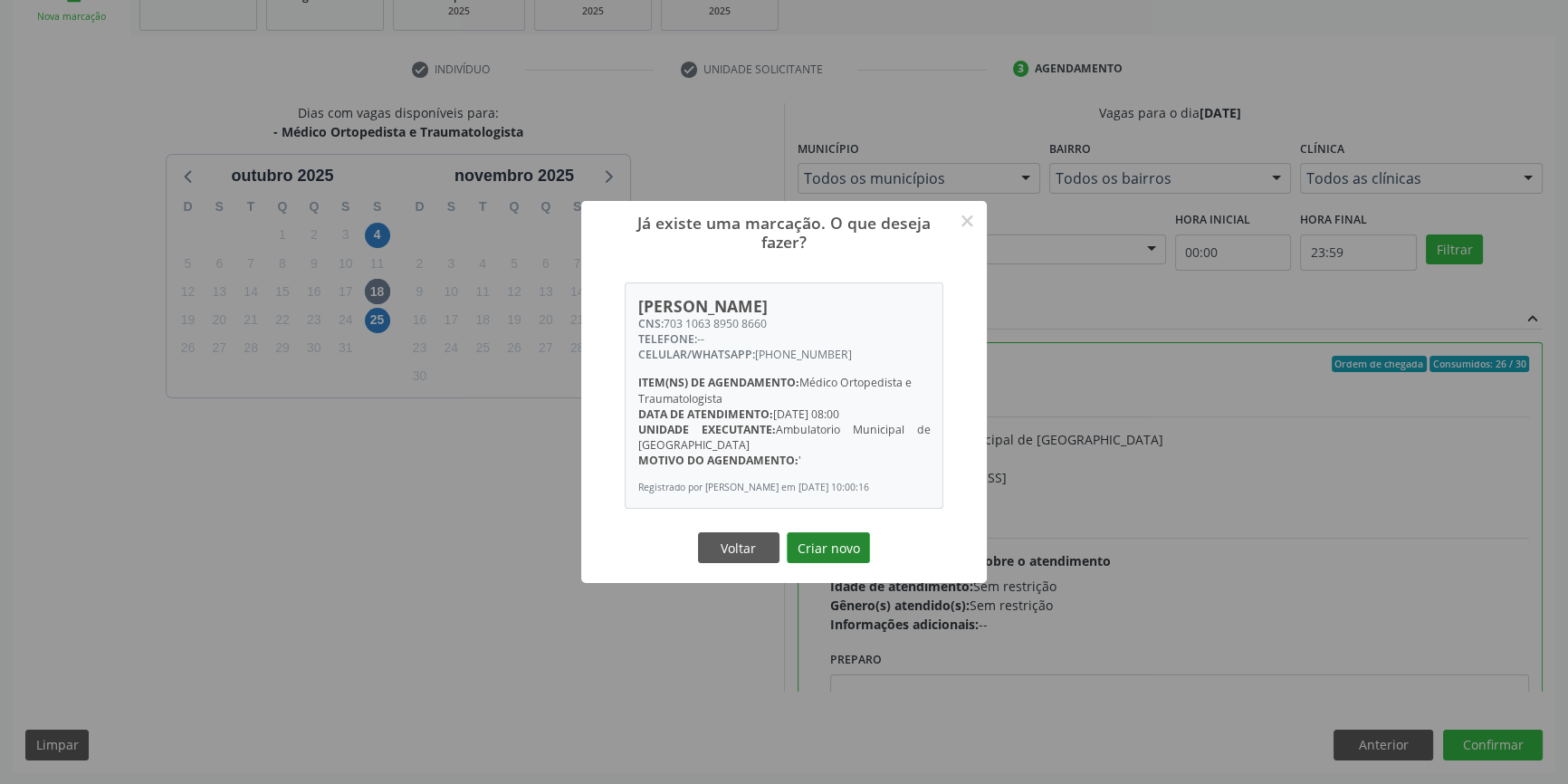
drag, startPoint x: 861, startPoint y: 552, endPoint x: 852, endPoint y: 555, distance: 9.5
click at [852, 555] on button "Criar novo" at bounding box center [828, 548] width 83 height 31
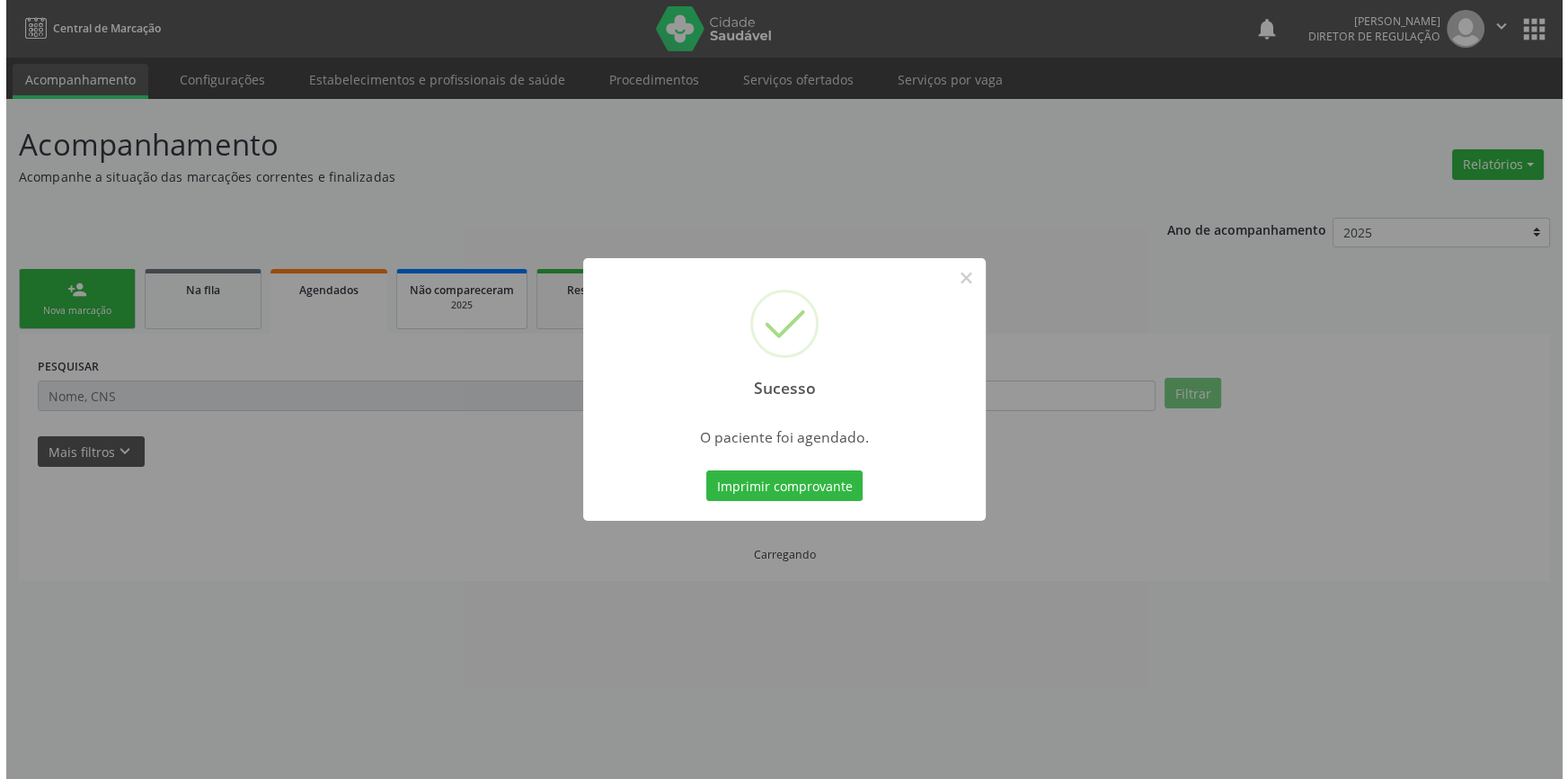
scroll to position [0, 0]
